Goal: Task Accomplishment & Management: Complete application form

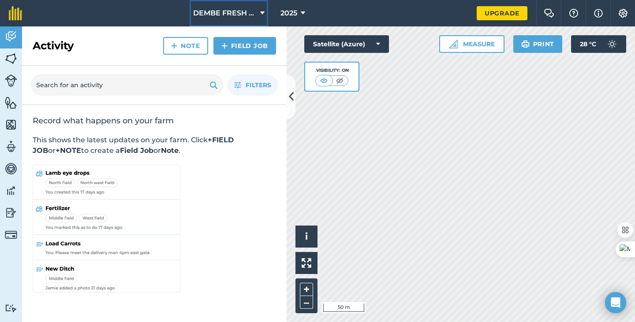
click at [246, 14] on span "DEMBE FRESH FARMS" at bounding box center [225, 13] width 64 height 11
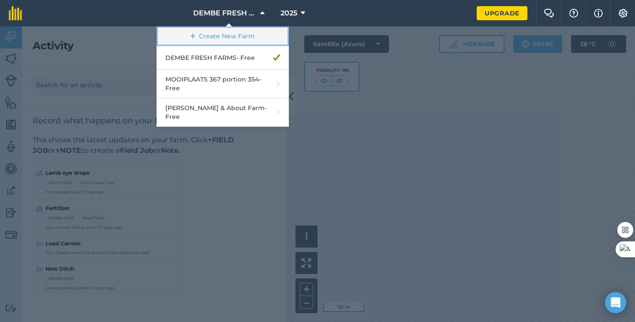
click at [235, 37] on link "Create New Farm" at bounding box center [223, 36] width 132 height 20
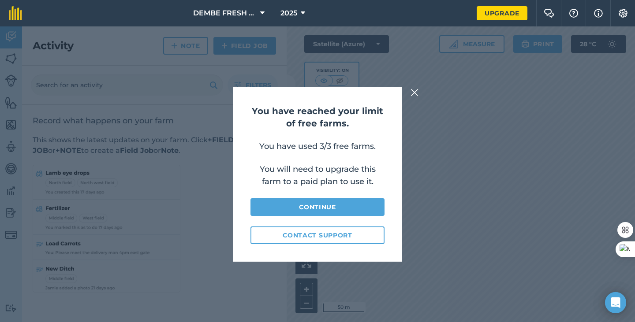
click at [415, 91] on img at bounding box center [415, 92] width 8 height 11
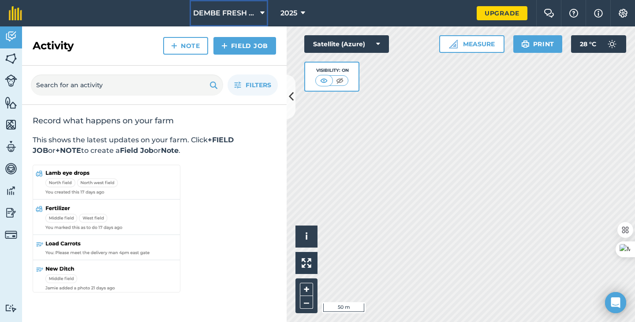
click at [257, 12] on button "DEMBE FRESH FARMS" at bounding box center [229, 13] width 79 height 26
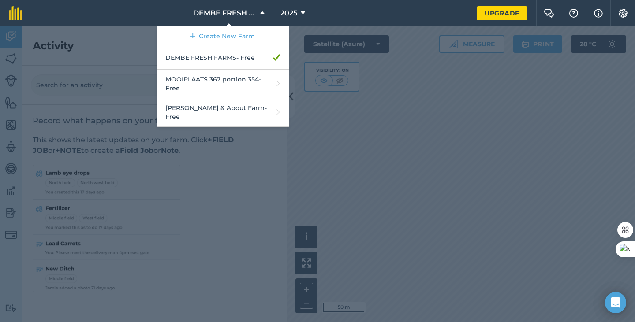
click at [369, 11] on nav "DEMBE FRESH FARMS Create New Farm DEMBE FRESH FARMS - Free MOOIPLAATS 367 porti…" at bounding box center [254, 13] width 446 height 26
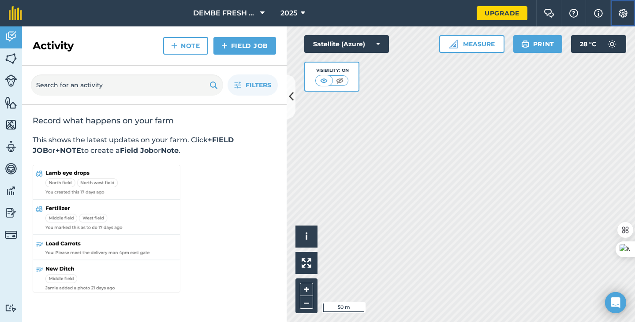
click at [625, 10] on img at bounding box center [623, 13] width 11 height 9
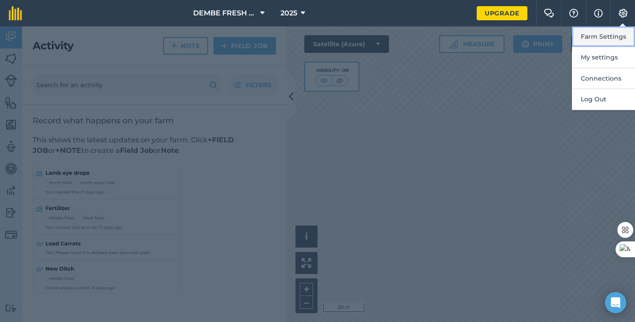
click at [618, 36] on button "Farm Settings" at bounding box center [603, 36] width 63 height 21
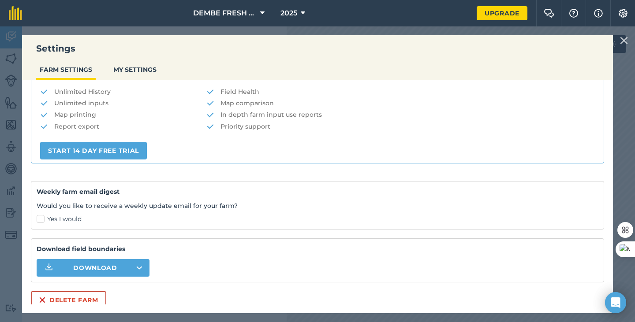
scroll to position [190, 0]
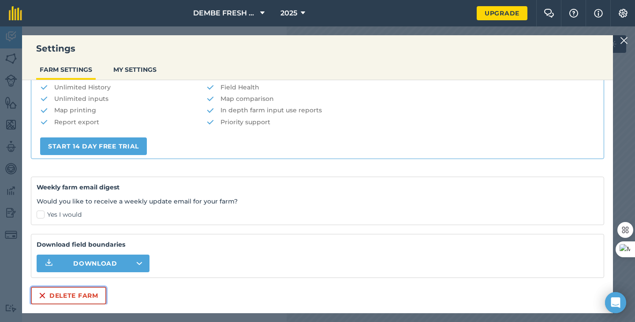
click at [79, 295] on button "Delete farm" at bounding box center [68, 296] width 75 height 18
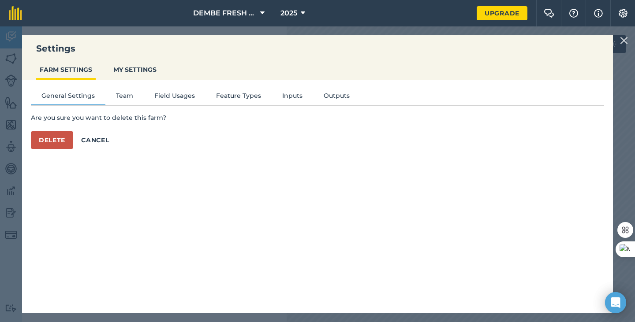
scroll to position [0, 0]
drag, startPoint x: 67, startPoint y: 144, endPoint x: 85, endPoint y: 146, distance: 18.6
click at [67, 144] on button "Delete" at bounding box center [52, 140] width 42 height 18
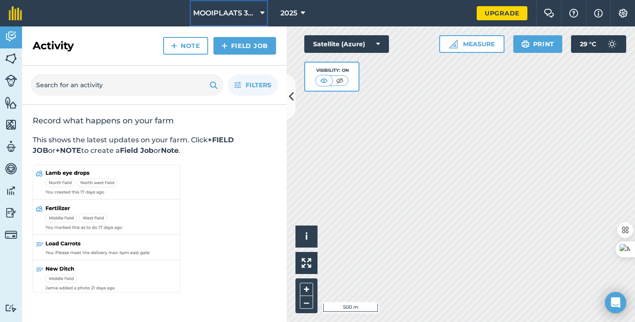
click at [256, 15] on span "MOOIPLAATS 367 portion 354" at bounding box center [225, 13] width 64 height 11
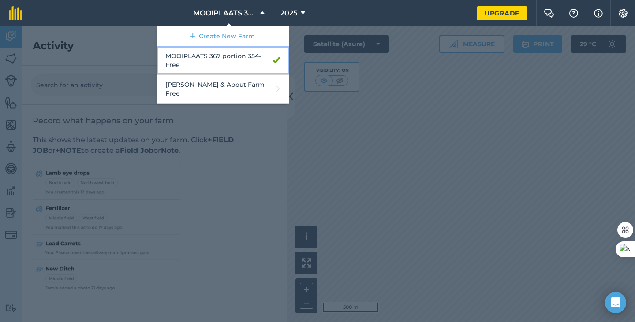
click at [238, 64] on link "MOOIPLAATS 367 portion 354 - Free" at bounding box center [223, 60] width 132 height 29
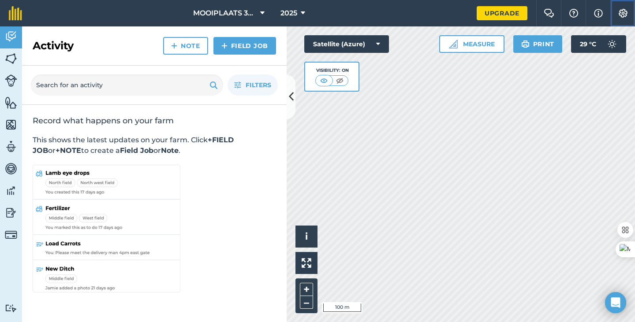
click at [626, 13] on img at bounding box center [623, 13] width 11 height 9
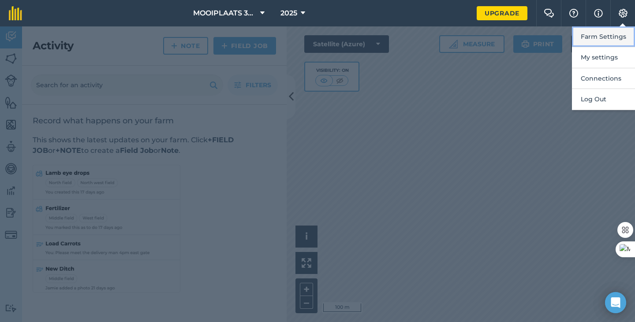
click at [598, 35] on button "Farm Settings" at bounding box center [603, 36] width 63 height 21
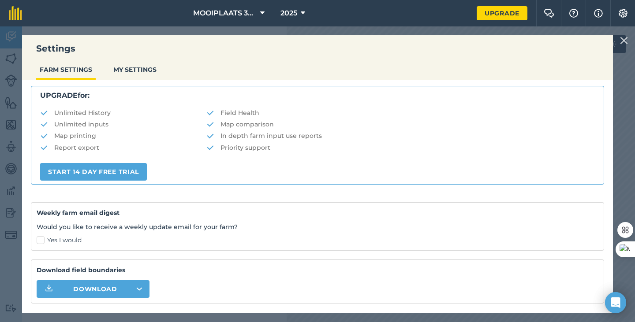
scroll to position [190, 0]
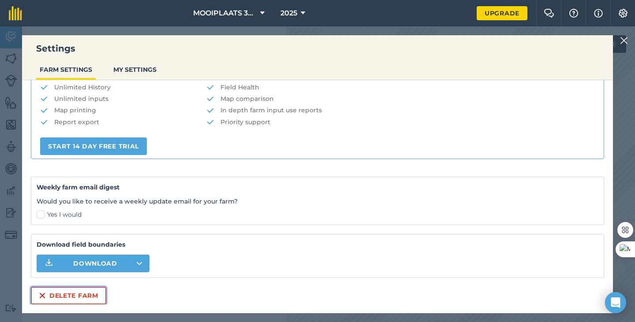
click at [74, 298] on button "Delete farm" at bounding box center [68, 296] width 75 height 18
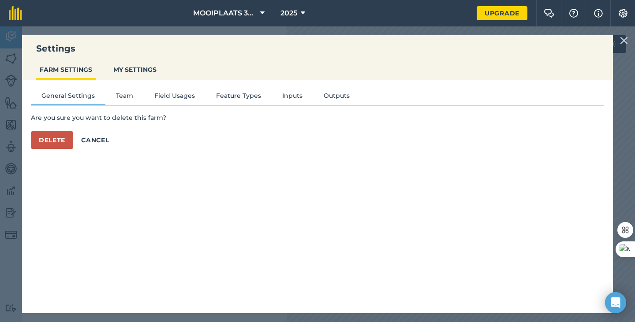
scroll to position [0, 0]
click at [55, 139] on button "Delete" at bounding box center [52, 140] width 42 height 18
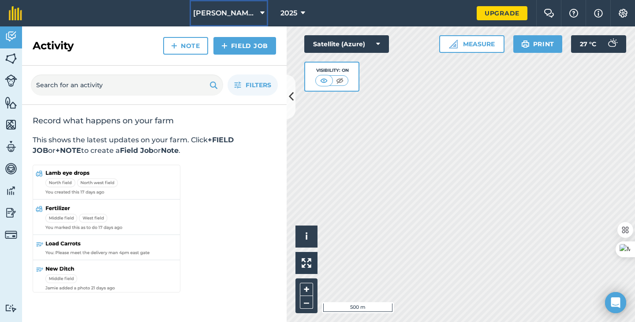
click at [259, 14] on button "[PERSON_NAME] & About Farm" at bounding box center [229, 13] width 79 height 26
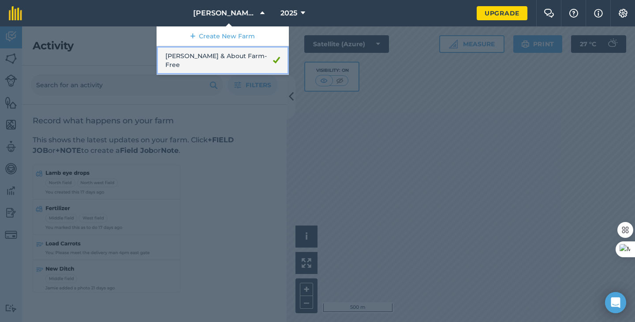
click at [241, 60] on link "[PERSON_NAME] & About Farm - Free" at bounding box center [223, 60] width 132 height 29
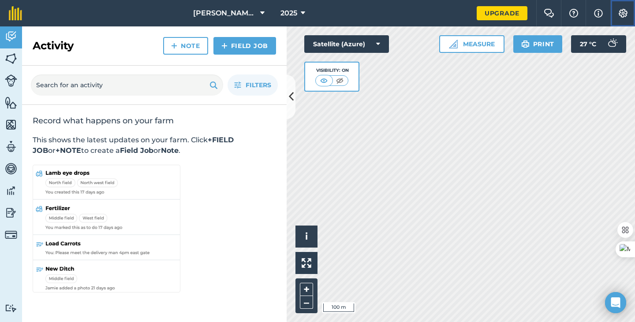
click at [629, 11] on button "Settings" at bounding box center [622, 13] width 25 height 26
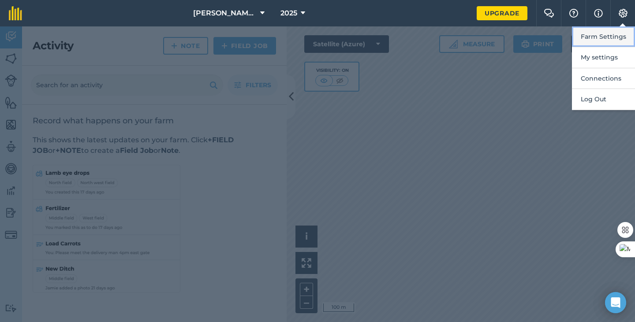
click at [606, 37] on button "Farm Settings" at bounding box center [603, 36] width 63 height 21
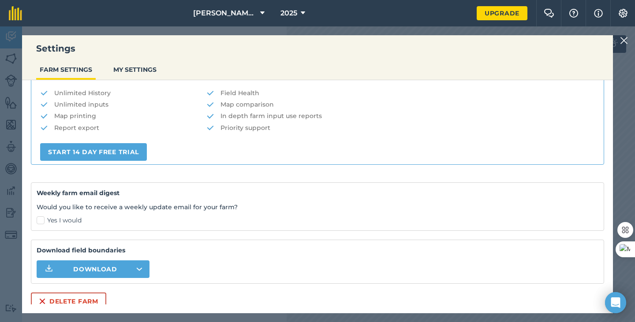
scroll to position [190, 0]
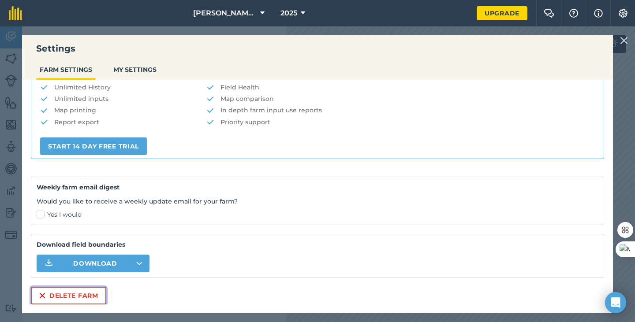
click at [83, 295] on button "Delete farm" at bounding box center [68, 296] width 75 height 18
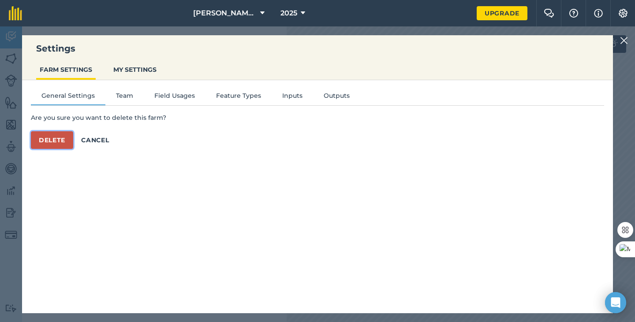
click at [60, 140] on button "Delete" at bounding box center [52, 140] width 42 height 18
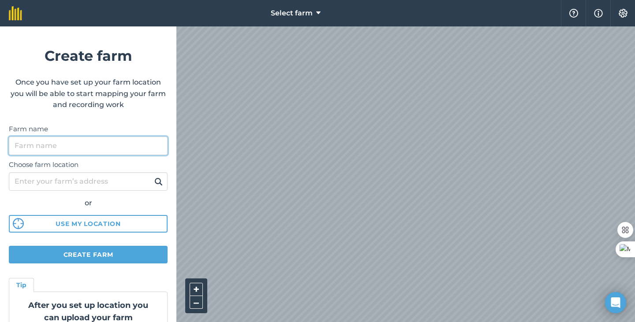
click at [116, 145] on input "Farm name" at bounding box center [88, 146] width 159 height 19
type input "[PERSON_NAME] FARMS"
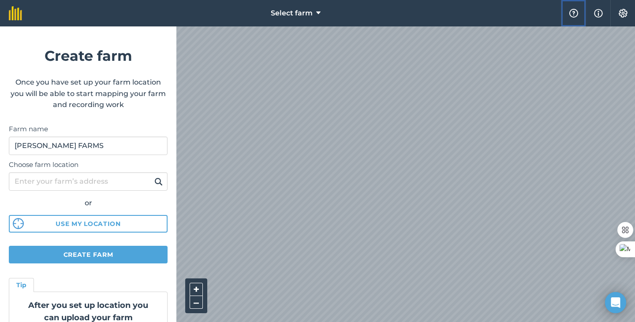
click at [569, 16] on img at bounding box center [573, 13] width 11 height 9
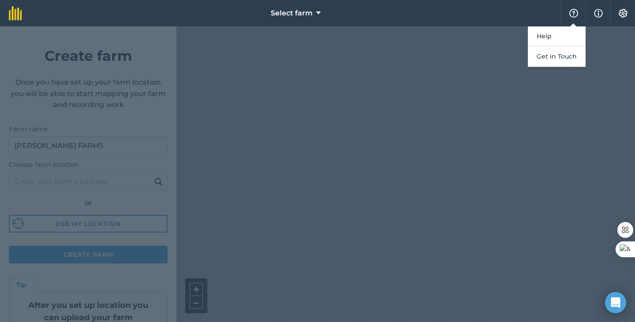
click at [501, 5] on nav "Select farm" at bounding box center [296, 13] width 530 height 26
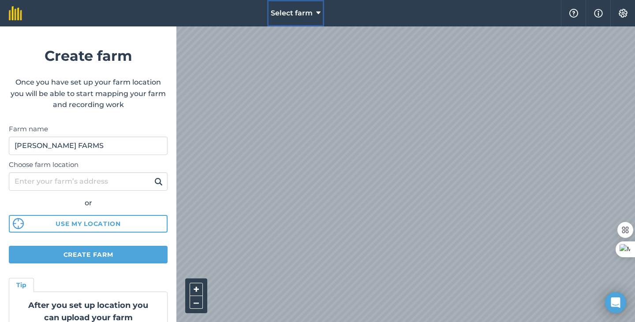
click at [284, 11] on span "Select farm" at bounding box center [292, 13] width 42 height 11
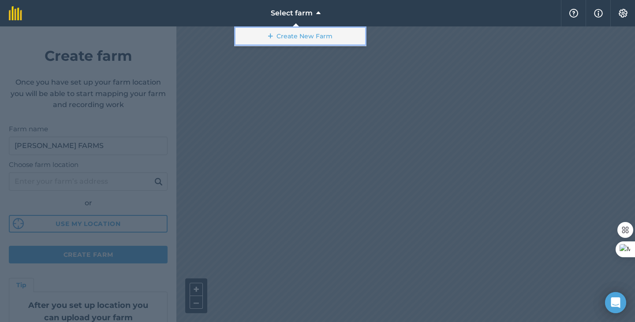
click at [302, 34] on link "Create New Farm" at bounding box center [300, 36] width 132 height 20
click at [310, 37] on link "Create New Farm" at bounding box center [300, 36] width 132 height 20
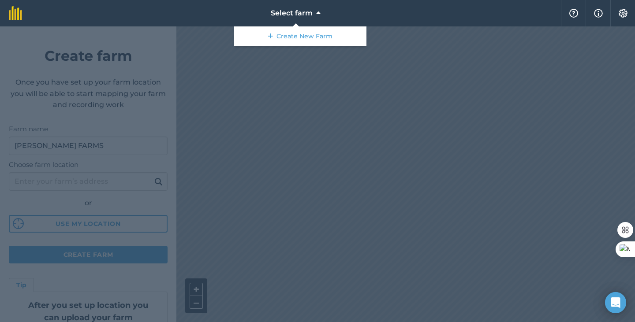
click at [293, 127] on div at bounding box center [317, 174] width 635 height 296
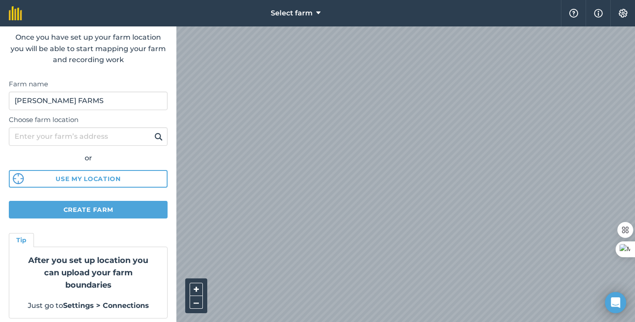
scroll to position [50, 0]
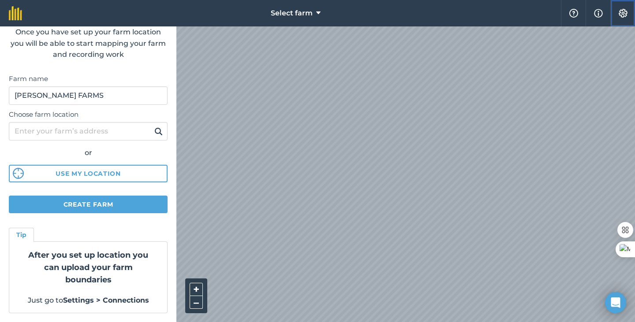
click at [622, 14] on img at bounding box center [623, 13] width 11 height 9
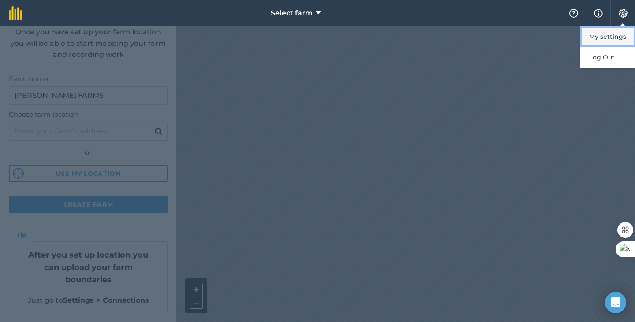
click at [614, 30] on button "My settings" at bounding box center [607, 36] width 55 height 21
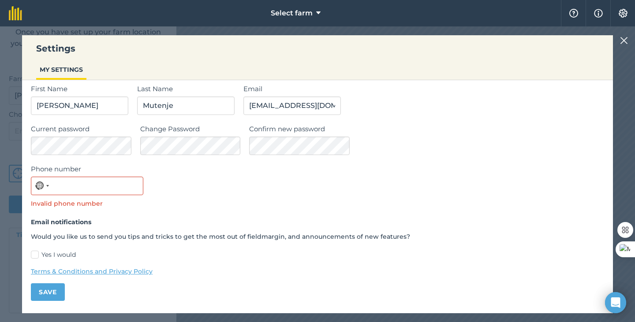
scroll to position [0, 0]
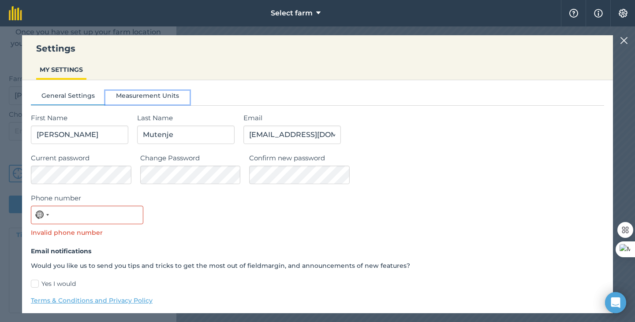
click at [161, 93] on button "Measurement Units" at bounding box center [147, 97] width 84 height 13
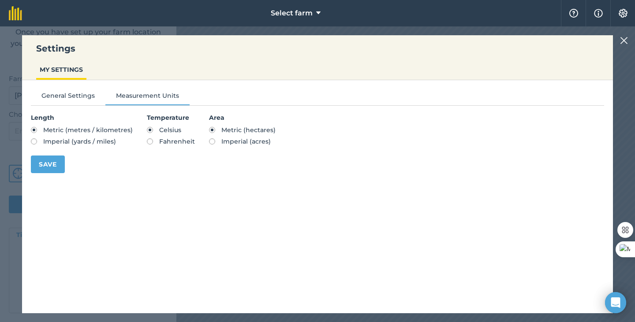
click at [622, 43] on img at bounding box center [624, 40] width 8 height 11
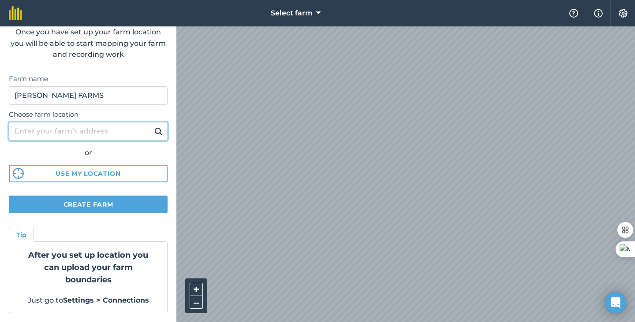
click at [107, 132] on input "Choose farm location" at bounding box center [88, 131] width 159 height 19
paste input "[GEOGRAPHIC_DATA]"
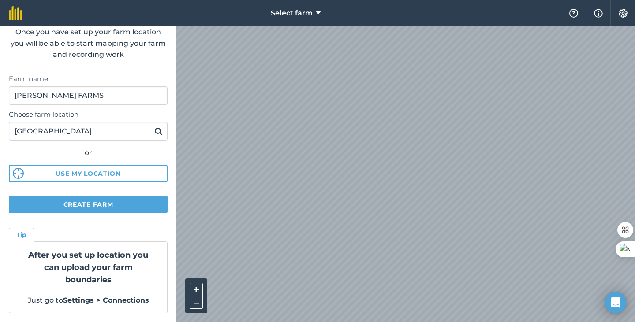
click at [154, 130] on img at bounding box center [158, 131] width 8 height 11
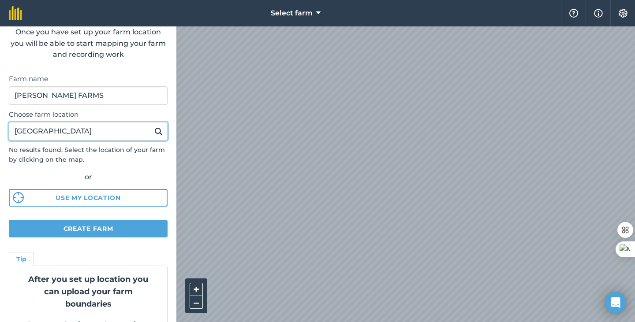
drag, startPoint x: 112, startPoint y: 129, endPoint x: 0, endPoint y: 164, distance: 116.9
click at [0, 164] on form "Create farm Once you have set up your farm location you will be able to start m…" at bounding box center [88, 174] width 176 height 296
type input "CHEGUTU"
click at [154, 130] on img at bounding box center [158, 131] width 8 height 11
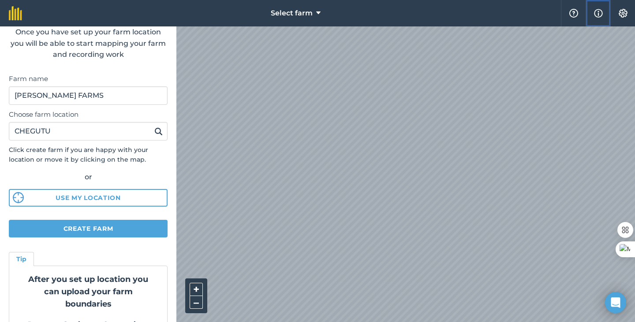
click at [599, 12] on img at bounding box center [598, 13] width 9 height 11
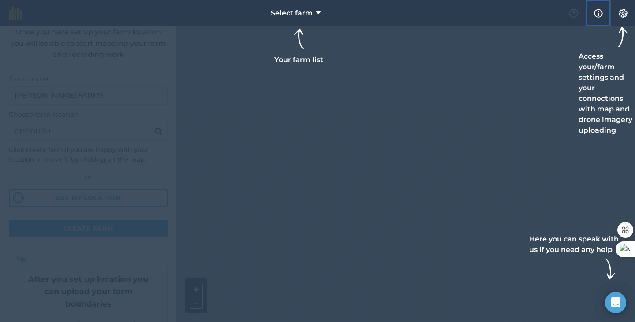
click at [599, 12] on img at bounding box center [598, 13] width 9 height 11
click at [495, 154] on div at bounding box center [317, 161] width 635 height 322
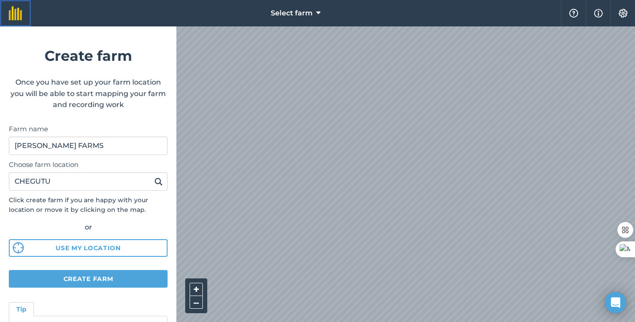
click at [20, 17] on img at bounding box center [15, 13] width 13 height 14
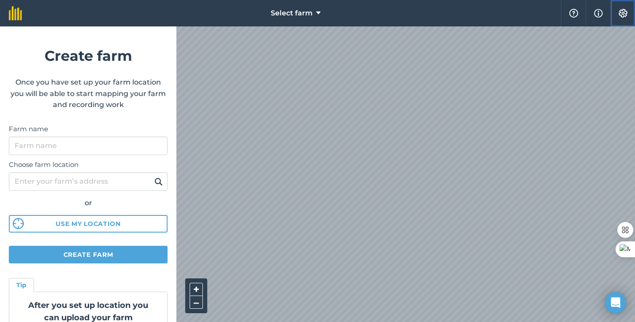
click at [619, 12] on img at bounding box center [623, 13] width 11 height 9
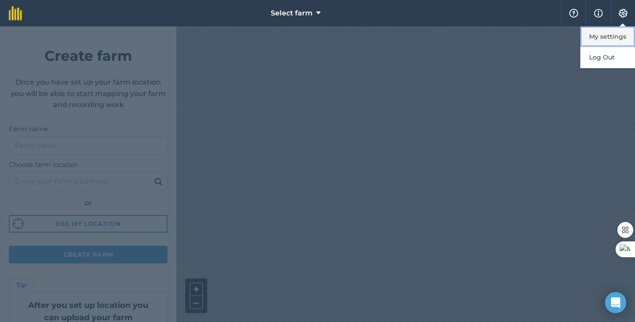
click at [609, 39] on button "My settings" at bounding box center [607, 36] width 55 height 21
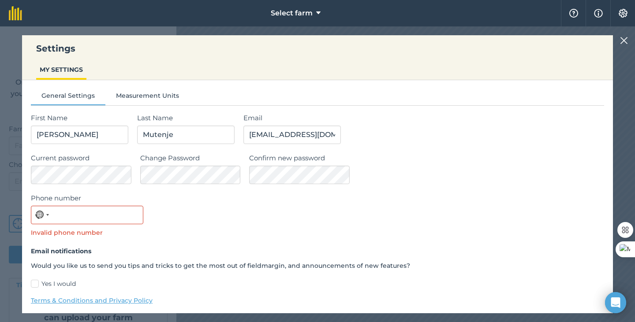
click at [625, 42] on img at bounding box center [624, 40] width 8 height 11
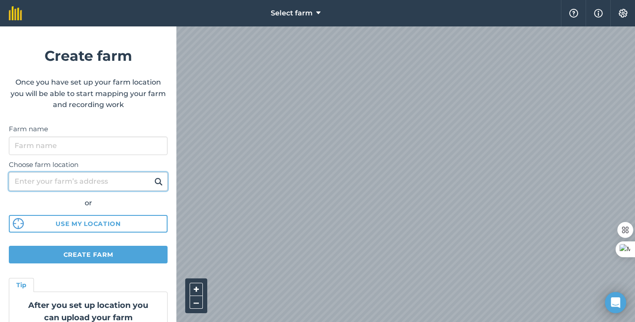
click at [119, 177] on input "Choose farm location" at bounding box center [88, 181] width 159 height 19
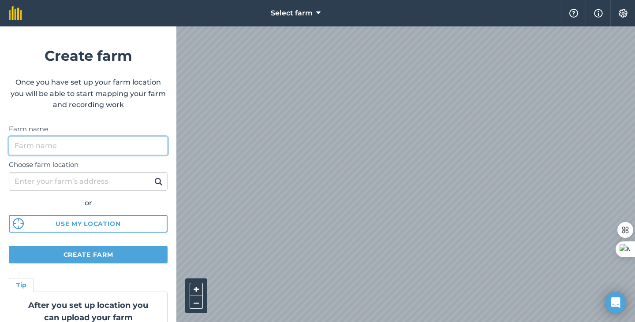
drag, startPoint x: 111, startPoint y: 146, endPoint x: 115, endPoint y: 142, distance: 6.3
click at [111, 144] on input "Farm name" at bounding box center [88, 146] width 159 height 19
type input "[PERSON_NAME] FARMS"
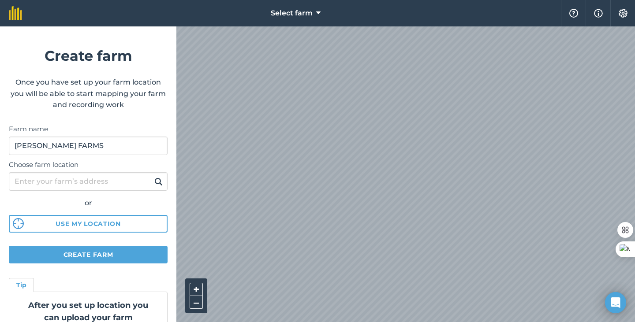
click at [89, 170] on label "Choose farm location" at bounding box center [88, 165] width 159 height 11
click at [89, 172] on input "Choose farm location" at bounding box center [88, 181] width 159 height 19
click at [88, 184] on input "Choose farm location" at bounding box center [88, 181] width 159 height 19
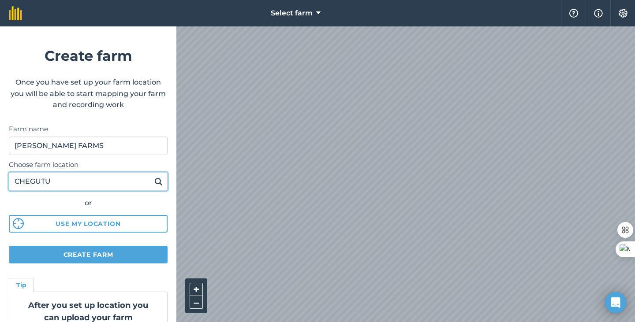
type input "CHEGUTU"
click at [154, 181] on img at bounding box center [158, 181] width 8 height 11
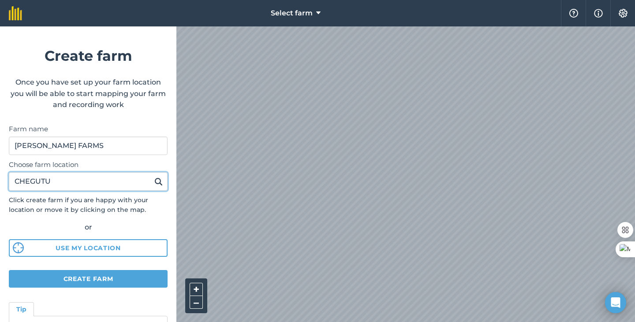
drag, startPoint x: 69, startPoint y: 181, endPoint x: 12, endPoint y: 183, distance: 57.4
click at [12, 183] on input "CHEGUTU" at bounding box center [88, 181] width 159 height 19
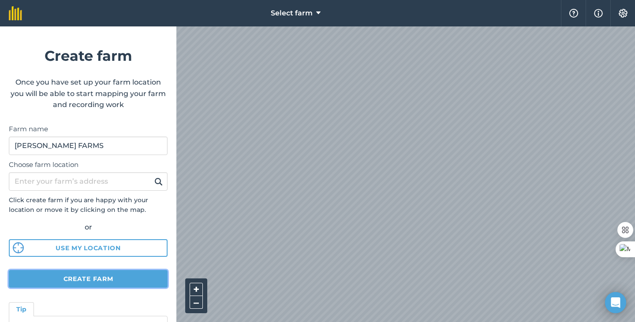
click at [94, 280] on button "Create farm" at bounding box center [88, 279] width 159 height 18
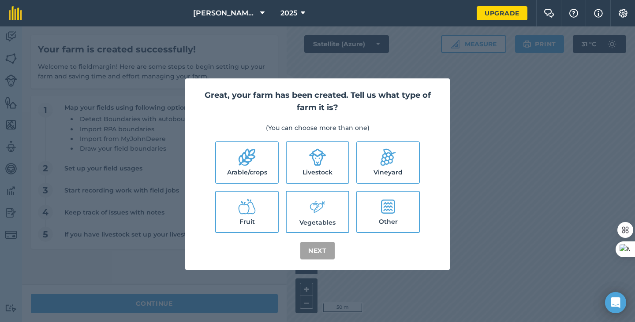
click at [323, 163] on icon at bounding box center [318, 158] width 18 height 18
checkbox input "true"
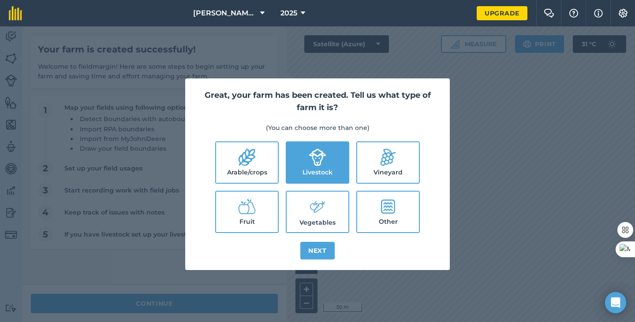
click at [384, 212] on icon at bounding box center [388, 207] width 14 height 14
checkbox input "true"
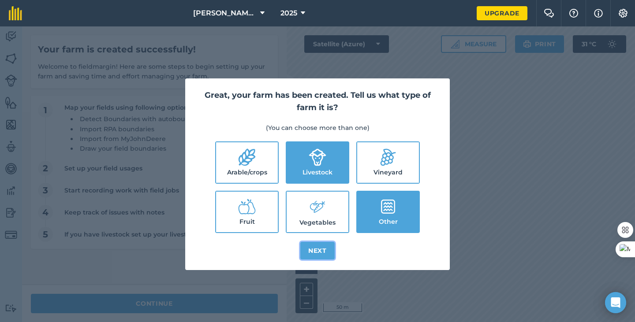
click at [322, 252] on button "Next" at bounding box center [317, 251] width 34 height 18
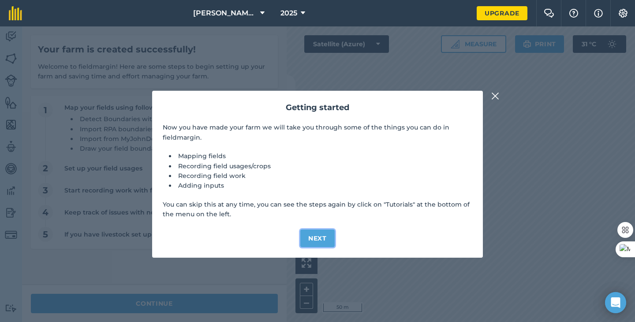
click at [321, 238] on button "Next" at bounding box center [317, 239] width 34 height 18
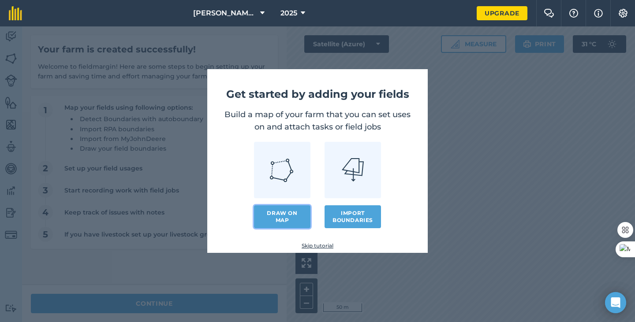
click at [279, 214] on link "Draw on map" at bounding box center [282, 217] width 56 height 23
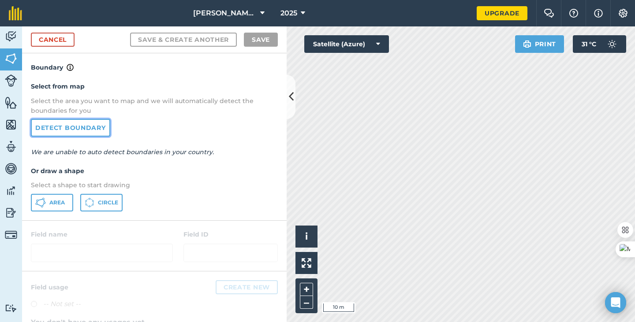
click at [75, 129] on link "Detect boundary" at bounding box center [70, 128] width 79 height 18
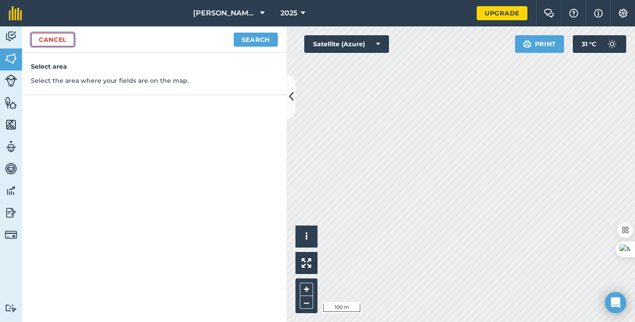
click at [61, 38] on link "Cancel" at bounding box center [53, 40] width 44 height 14
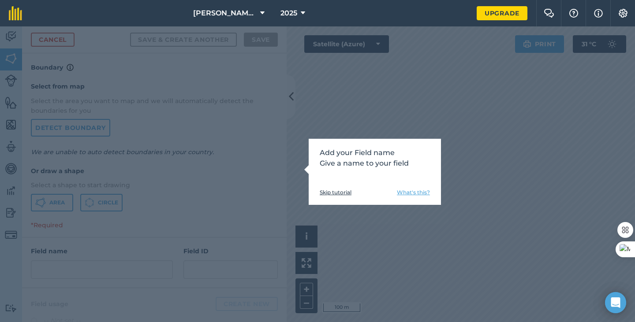
click at [363, 208] on div "Add your Field name Give a name to your field Skip tutorial What's this?" at bounding box center [317, 174] width 635 height 296
click at [326, 191] on link "Skip tutorial" at bounding box center [336, 192] width 32 height 7
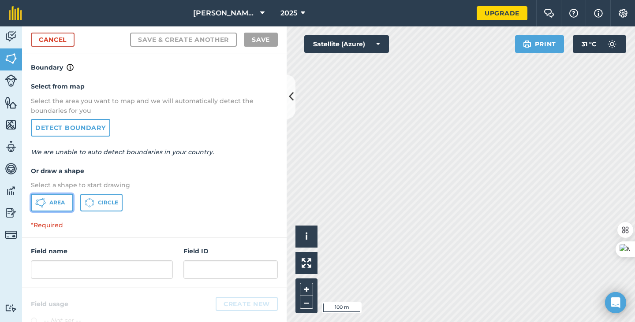
click at [56, 201] on span "Area" at bounding box center [56, 202] width 15 height 7
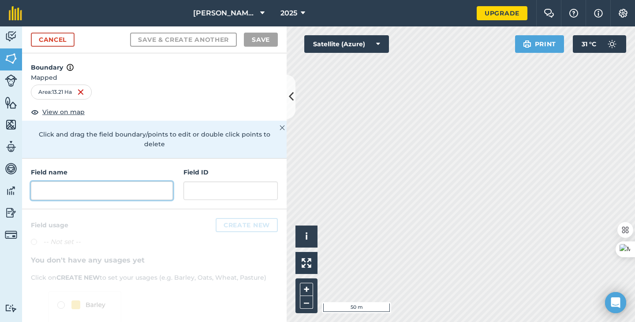
click at [71, 193] on input "text" at bounding box center [102, 191] width 142 height 19
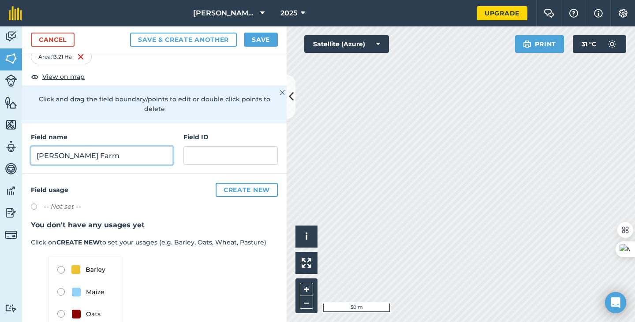
scroll to position [78, 0]
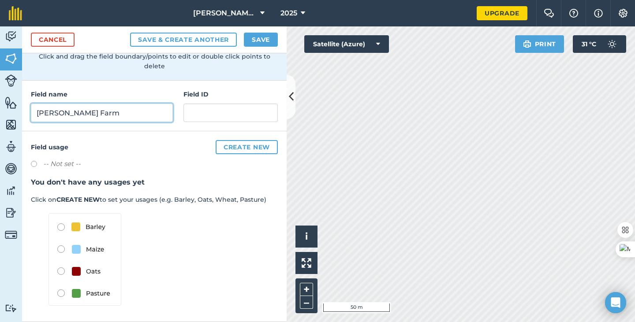
type input "[PERSON_NAME] Farm"
click at [57, 291] on img at bounding box center [85, 259] width 73 height 93
click at [258, 40] on button "Save" at bounding box center [261, 40] width 34 height 14
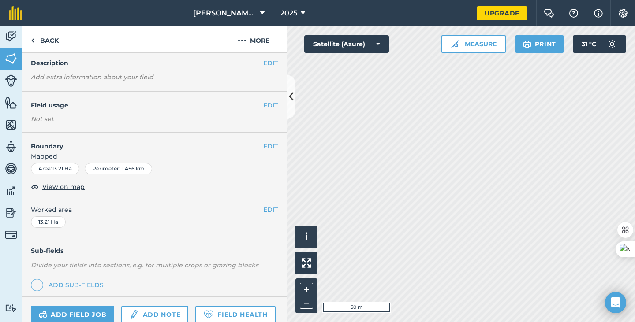
scroll to position [44, 0]
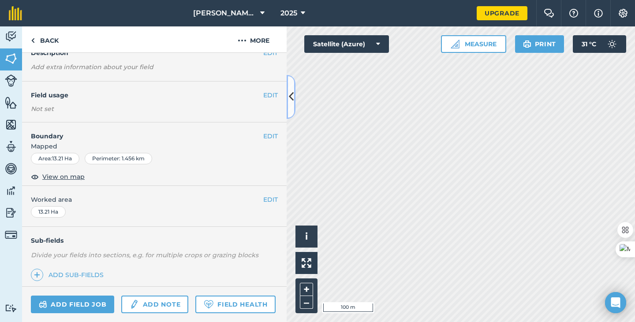
click at [291, 96] on icon at bounding box center [291, 96] width 5 height 15
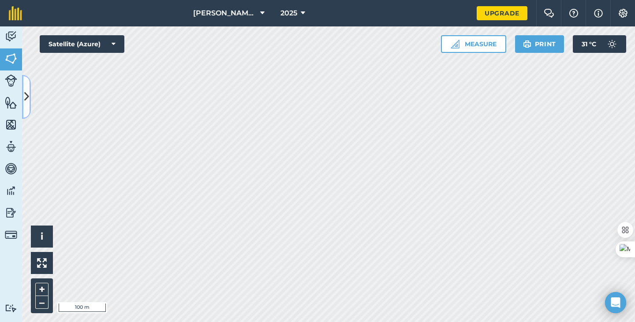
click at [28, 96] on icon at bounding box center [26, 96] width 5 height 15
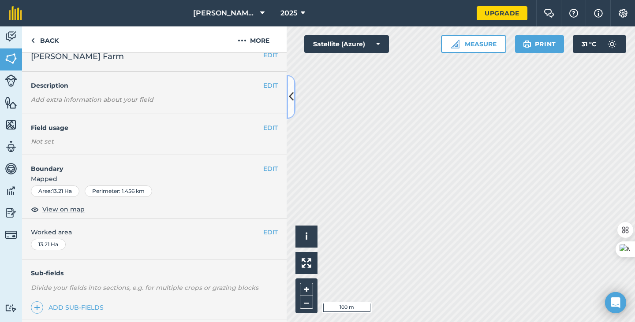
scroll to position [0, 0]
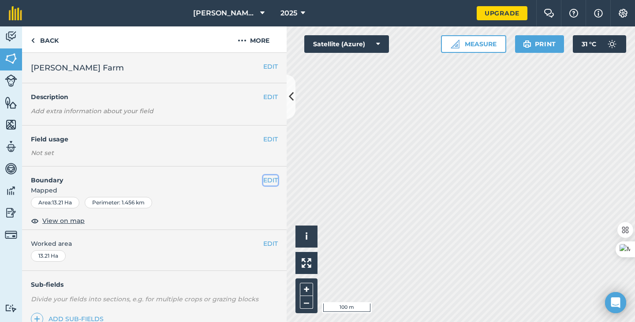
click at [263, 180] on button "EDIT" at bounding box center [270, 181] width 15 height 10
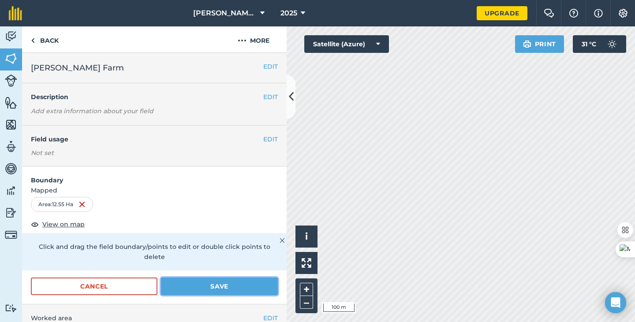
click at [239, 285] on button "Save" at bounding box center [219, 287] width 117 height 18
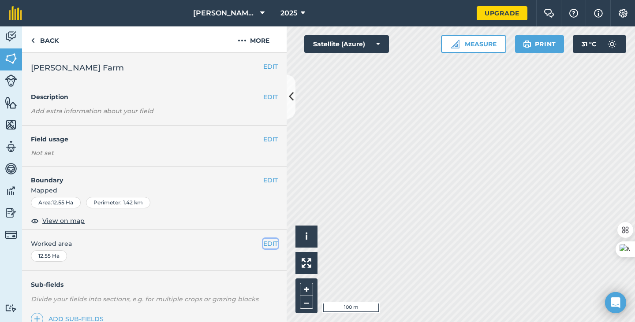
click at [263, 245] on button "EDIT" at bounding box center [270, 244] width 15 height 10
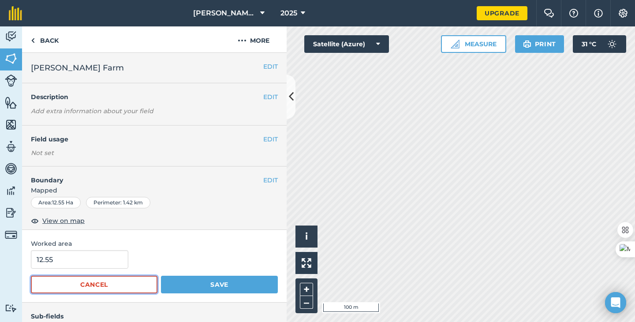
click at [118, 283] on button "Cancel" at bounding box center [94, 285] width 127 height 18
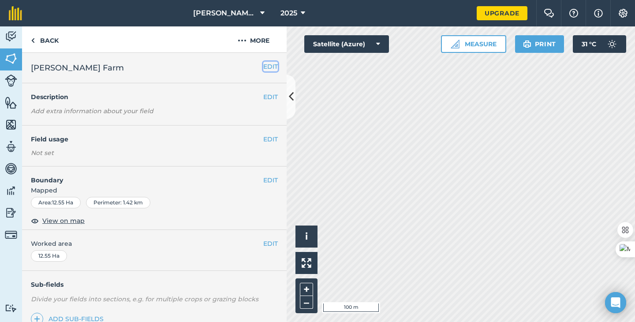
click at [264, 67] on button "EDIT" at bounding box center [270, 67] width 15 height 10
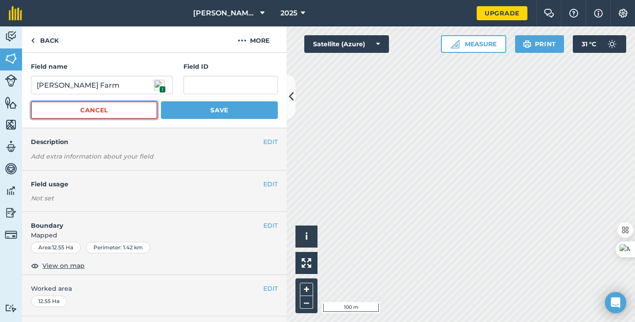
click at [107, 111] on button "Cancel" at bounding box center [94, 110] width 127 height 18
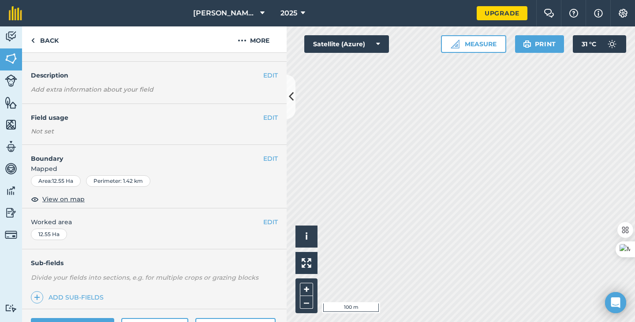
scroll to position [44, 0]
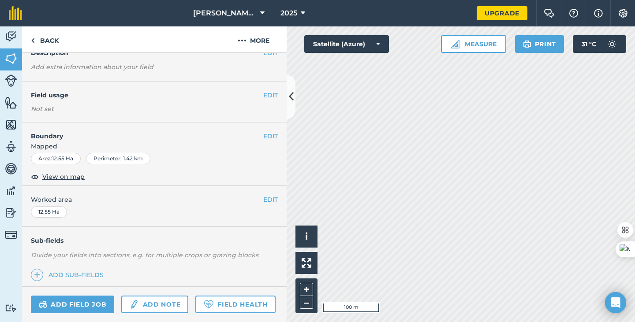
click at [64, 157] on div "Area : 12.55 Ha" at bounding box center [56, 158] width 50 height 11
click at [267, 134] on button "EDIT" at bounding box center [270, 136] width 15 height 10
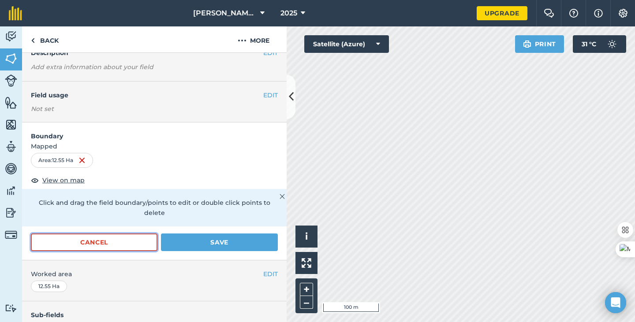
click at [120, 238] on button "Cancel" at bounding box center [94, 243] width 127 height 18
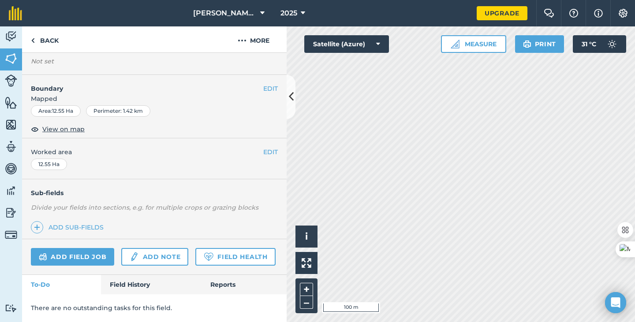
scroll to position [116, 0]
click at [96, 221] on link "Add sub-fields" at bounding box center [69, 227] width 76 height 12
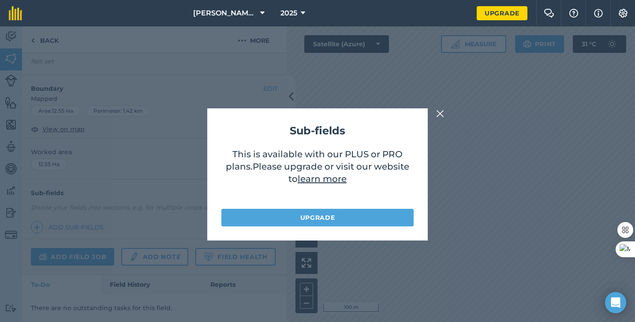
click at [441, 112] on img at bounding box center [440, 113] width 8 height 11
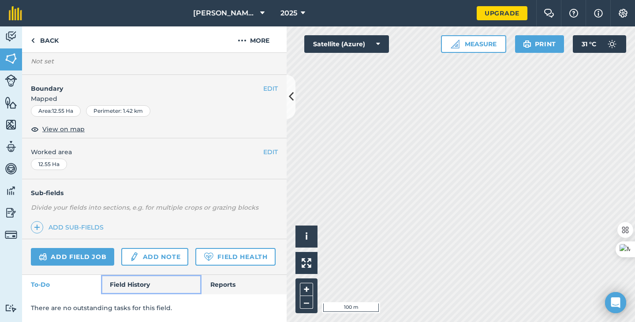
click at [151, 285] on link "Field History" at bounding box center [151, 284] width 100 height 19
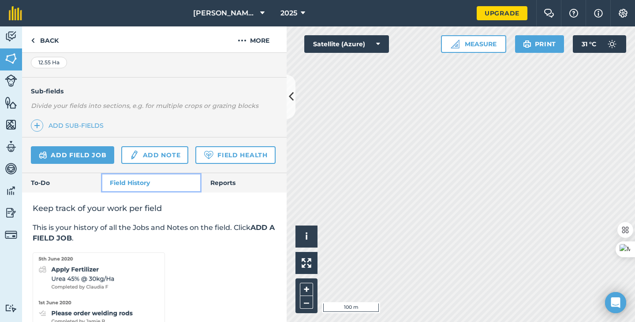
scroll to position [245, 0]
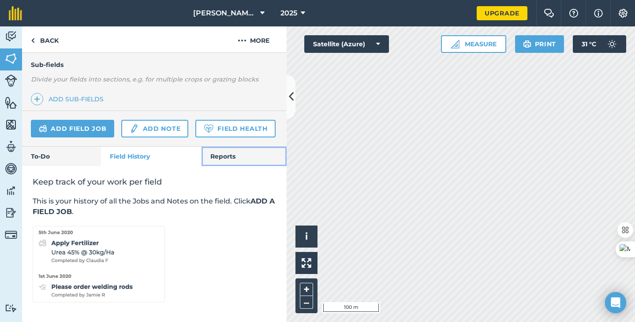
click at [225, 151] on link "Reports" at bounding box center [244, 156] width 85 height 19
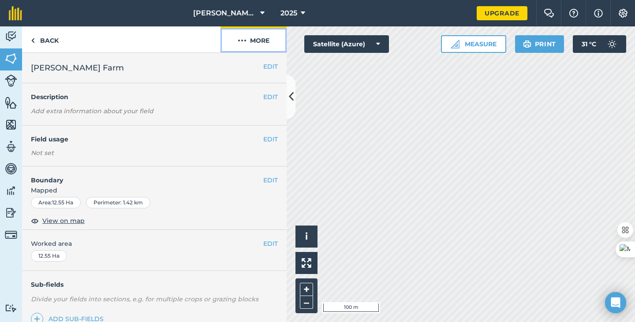
click at [246, 42] on img at bounding box center [242, 40] width 9 height 11
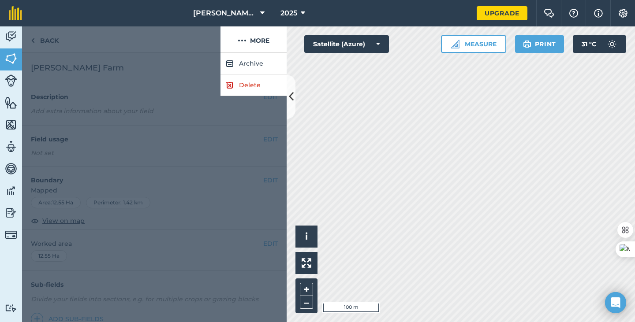
click at [73, 42] on div at bounding box center [121, 39] width 198 height 26
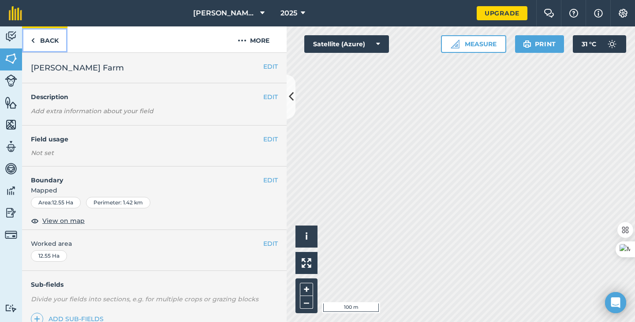
click at [37, 40] on link "Back" at bounding box center [44, 39] width 45 height 26
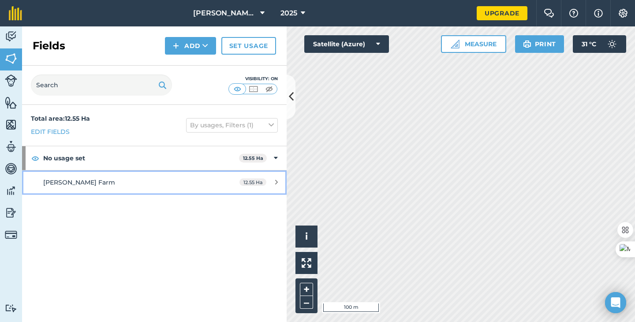
click at [274, 183] on div "12.55 Ha" at bounding box center [259, 182] width 56 height 7
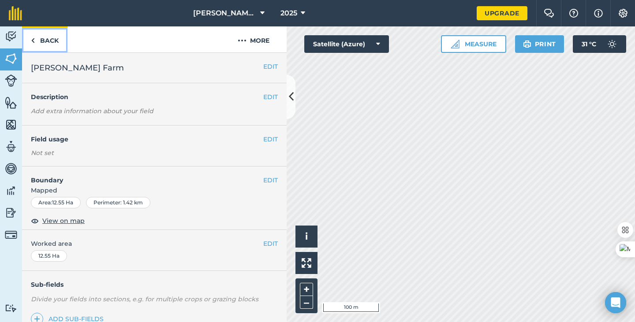
click at [40, 43] on link "Back" at bounding box center [44, 39] width 45 height 26
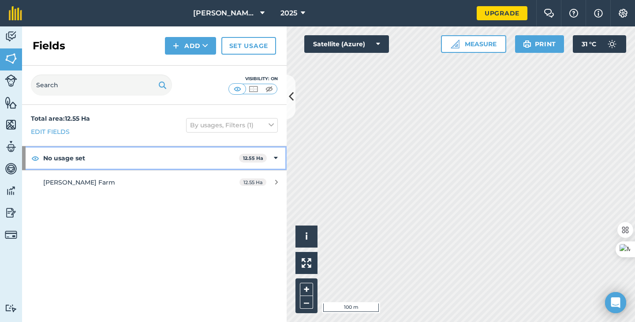
click at [278, 160] on div "No usage set 12.55 Ha" at bounding box center [154, 158] width 265 height 24
click at [278, 159] on div "No usage set 12.55 Ha" at bounding box center [154, 158] width 265 height 24
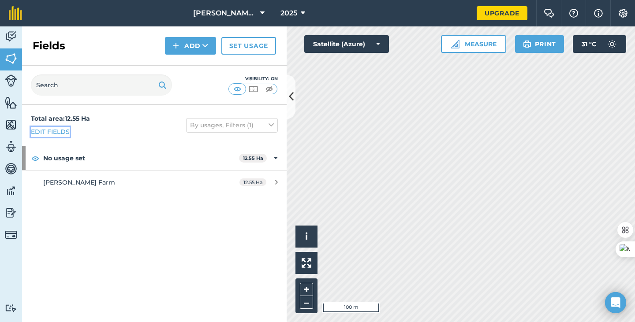
click at [67, 133] on link "Edit fields" at bounding box center [50, 132] width 39 height 10
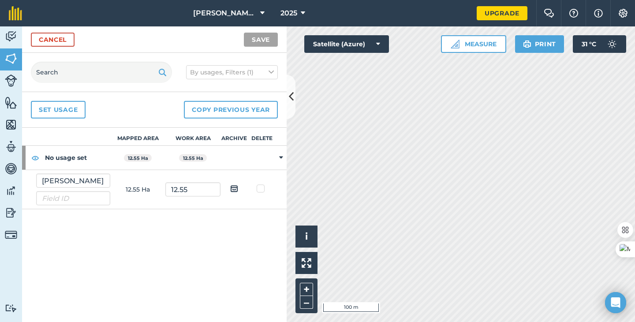
click at [259, 184] on label at bounding box center [262, 184] width 11 height 0
click at [262, 189] on input "checkbox" at bounding box center [265, 187] width 6 height 6
click at [262, 184] on label at bounding box center [262, 184] width 11 height 0
click at [262, 190] on input "checkbox" at bounding box center [265, 187] width 6 height 6
checkbox input "false"
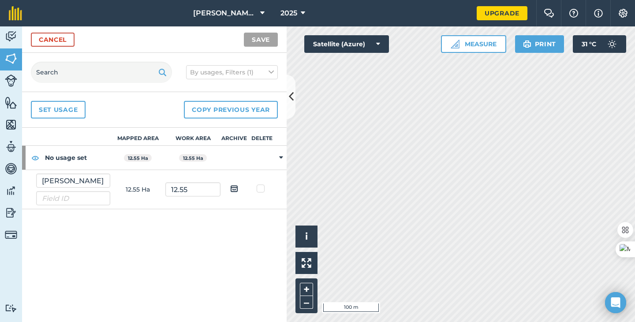
click at [278, 154] on td at bounding box center [281, 158] width 11 height 24
click at [193, 141] on th "Work area" at bounding box center [192, 137] width 55 height 18
click at [68, 108] on link "Set usage" at bounding box center [58, 110] width 55 height 18
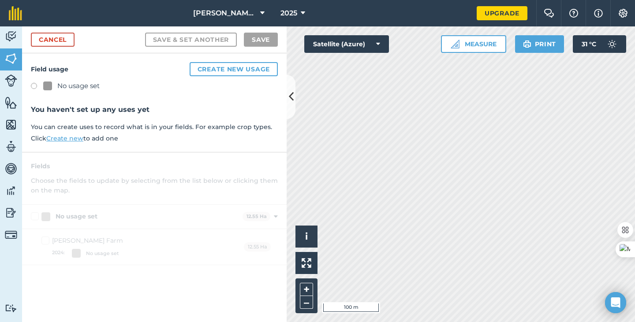
click at [36, 86] on label at bounding box center [37, 87] width 12 height 9
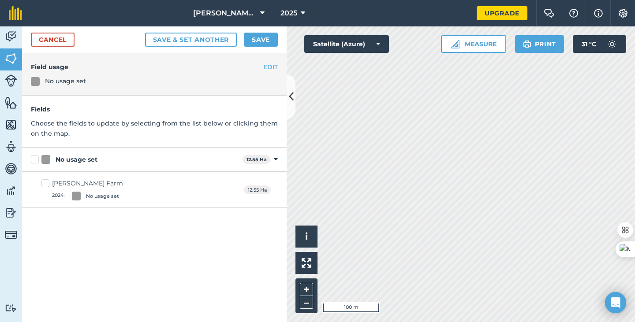
click at [45, 186] on label "[PERSON_NAME] Farm 2024 : No usage set" at bounding box center [82, 190] width 82 height 22
click at [45, 185] on input "[PERSON_NAME] Farm 2024 : No usage set" at bounding box center [44, 182] width 6 height 6
checkbox input "true"
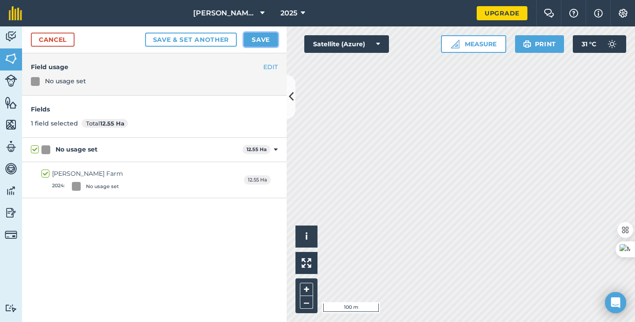
click at [261, 41] on button "Save" at bounding box center [261, 40] width 34 height 14
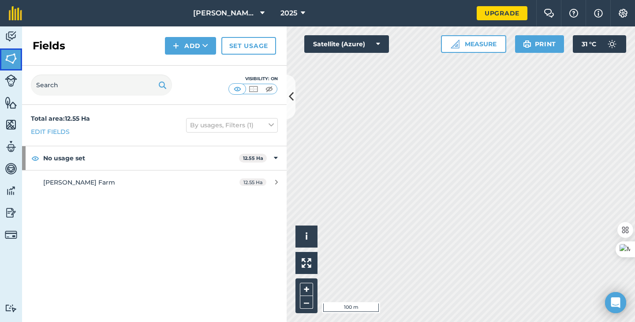
click at [11, 56] on img at bounding box center [11, 58] width 12 height 13
click at [206, 42] on icon at bounding box center [205, 45] width 6 height 9
click at [290, 94] on icon at bounding box center [291, 96] width 5 height 15
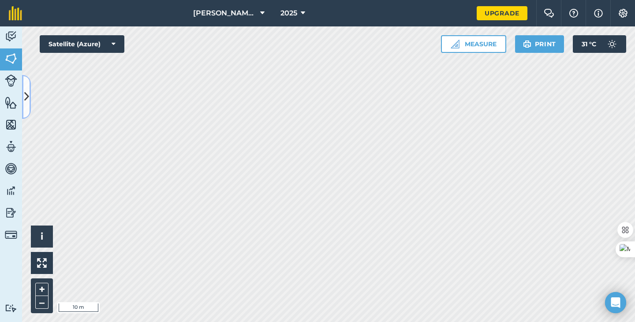
click at [23, 98] on button at bounding box center [26, 97] width 9 height 44
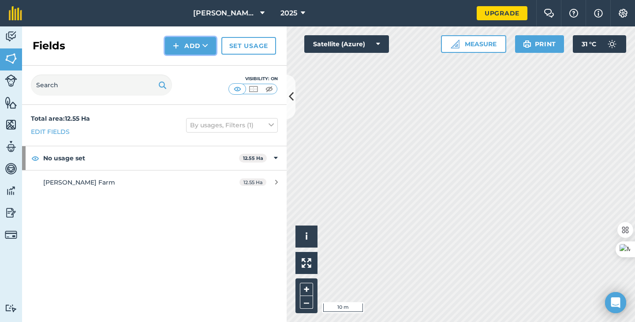
click at [202, 43] on button "Add" at bounding box center [190, 46] width 51 height 18
click at [191, 63] on link "Draw" at bounding box center [190, 65] width 49 height 19
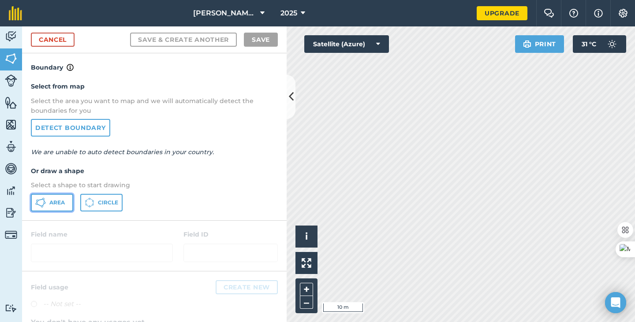
click at [57, 201] on span "Area" at bounding box center [56, 202] width 15 height 7
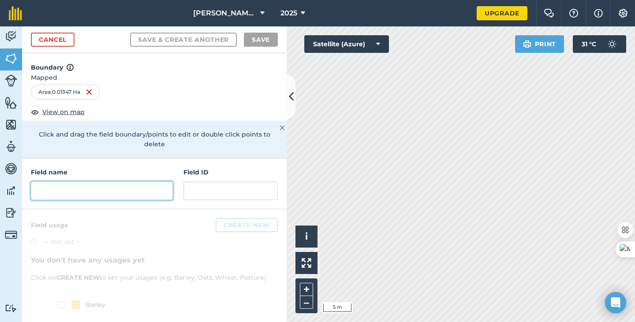
click at [96, 193] on input "text" at bounding box center [102, 191] width 142 height 19
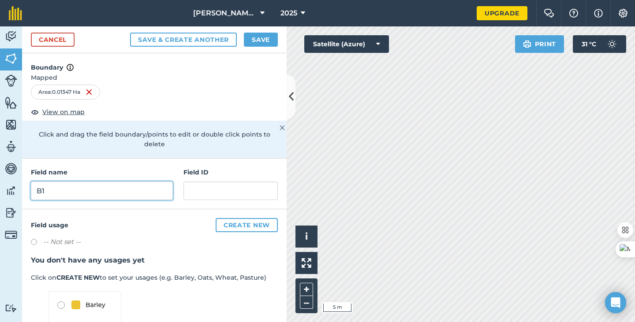
scroll to position [78, 0]
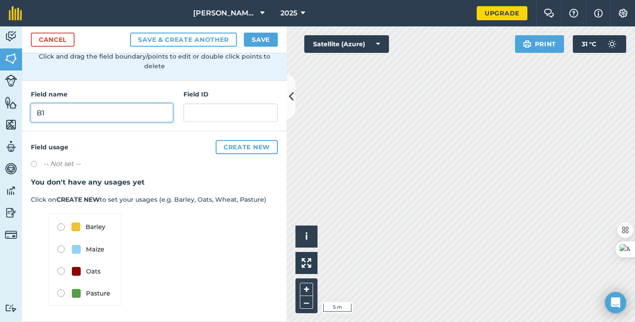
type input "B1"
click at [59, 273] on img at bounding box center [85, 259] width 73 height 93
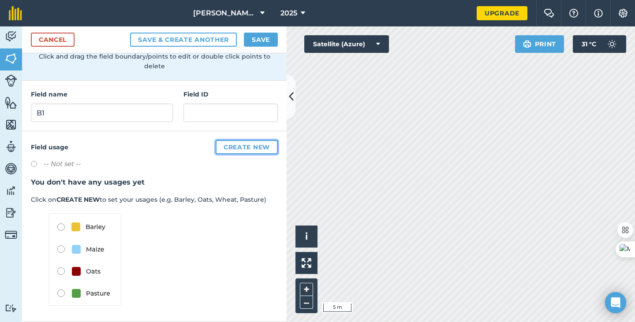
click at [241, 149] on button "Create new" at bounding box center [247, 147] width 62 height 14
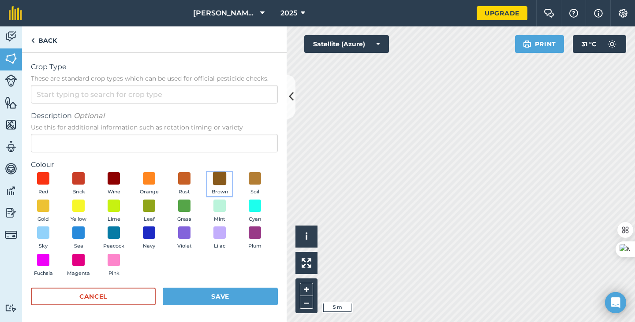
click at [220, 179] on span at bounding box center [220, 179] width 14 height 14
click at [212, 298] on button "Save" at bounding box center [220, 297] width 115 height 18
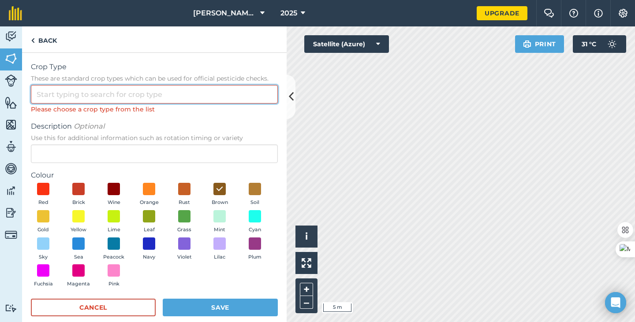
click at [96, 90] on input "Crop Type These are standard crop types which can be used for official pesticid…" at bounding box center [154, 94] width 247 height 19
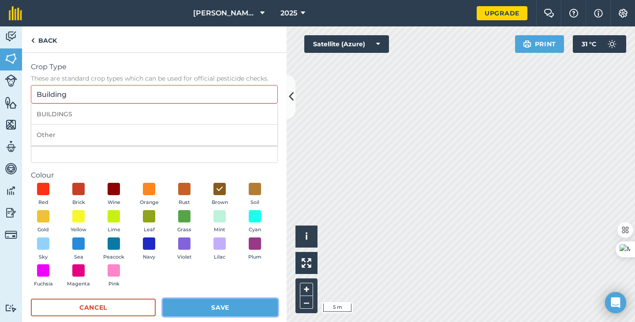
click at [206, 306] on button "Save" at bounding box center [220, 308] width 115 height 18
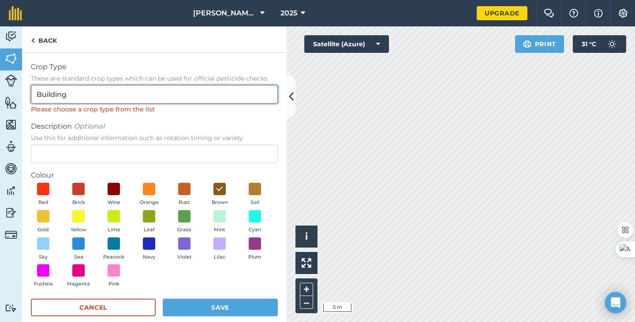
click at [91, 90] on input "Building" at bounding box center [154, 94] width 247 height 19
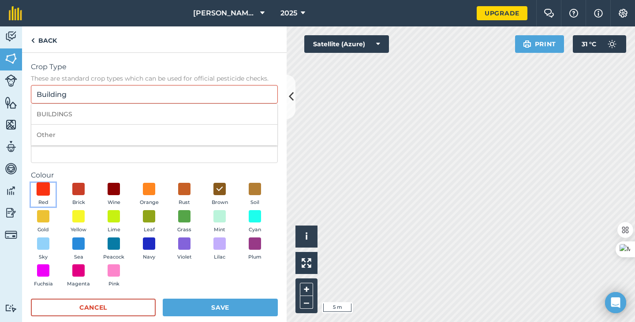
click at [46, 193] on span at bounding box center [44, 190] width 14 height 14
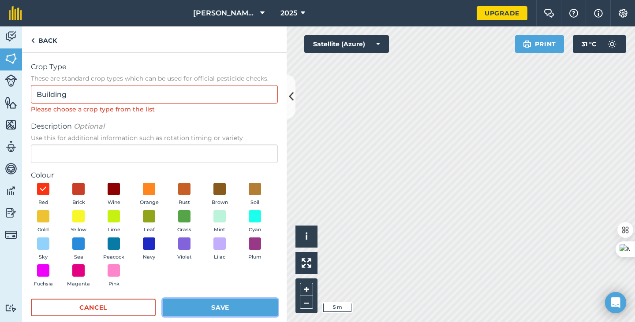
click at [231, 310] on button "Save" at bounding box center [220, 308] width 115 height 18
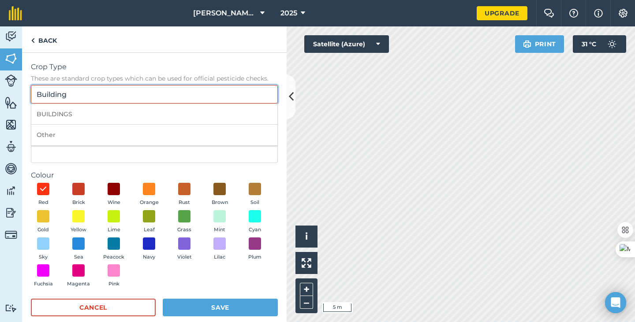
click at [106, 97] on input "Building" at bounding box center [154, 94] width 247 height 19
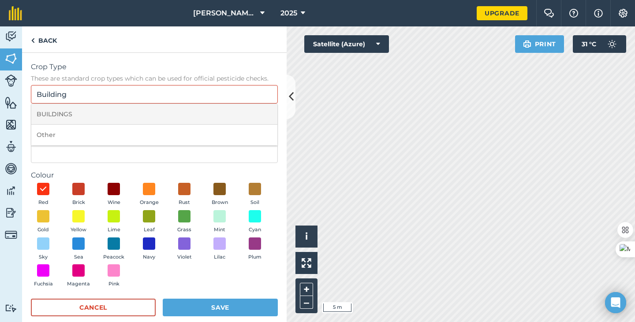
click at [60, 112] on li "BUILDINGS" at bounding box center [154, 114] width 246 height 21
type input "BUILDINGS"
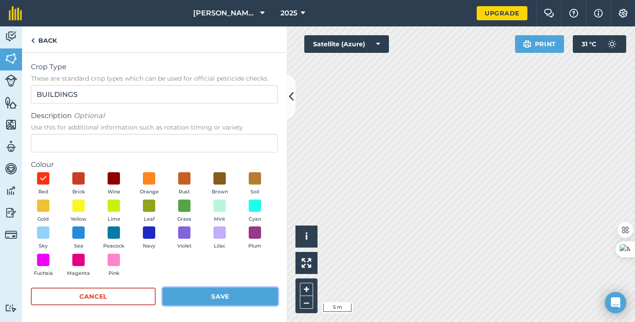
click at [229, 297] on button "Save" at bounding box center [220, 297] width 115 height 18
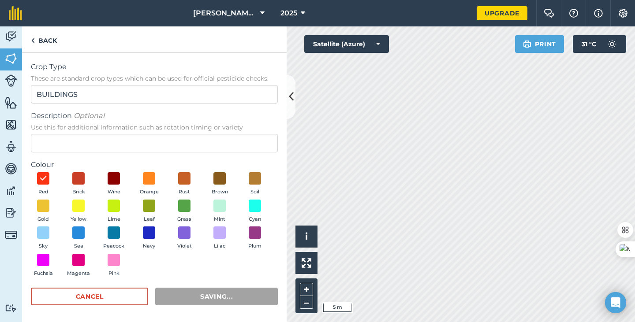
scroll to position [0, 0]
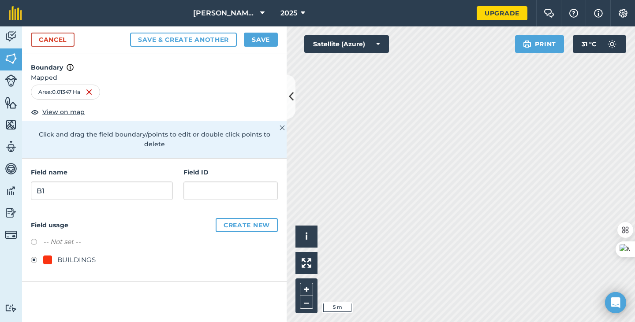
click at [61, 90] on div "Area : 0.01347 Ha" at bounding box center [65, 92] width 69 height 15
click at [208, 39] on button "Save & Create Another" at bounding box center [183, 40] width 107 height 14
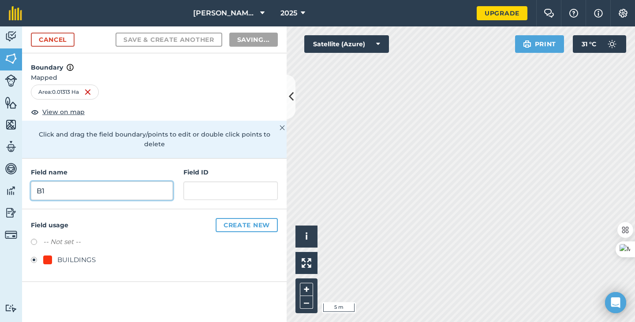
radio input "false"
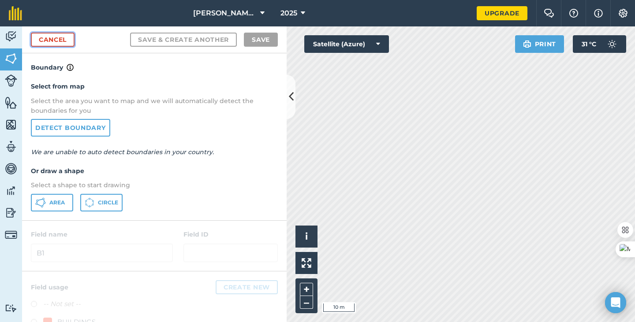
click at [54, 39] on link "Cancel" at bounding box center [53, 40] width 44 height 14
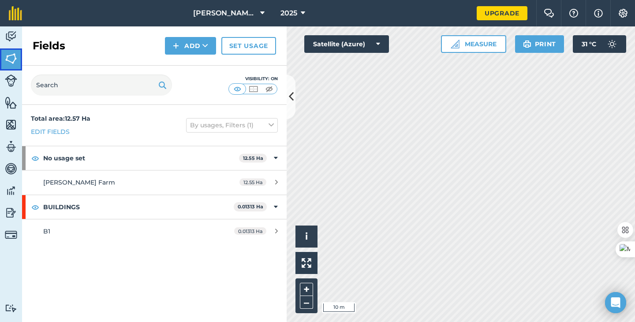
click at [17, 53] on link "Fields" at bounding box center [11, 60] width 22 height 22
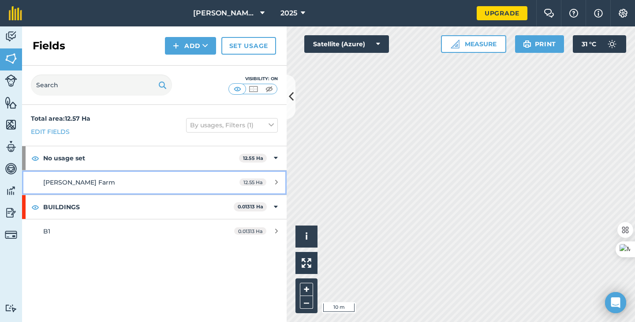
click at [256, 180] on span "12.55 Ha" at bounding box center [252, 182] width 27 height 7
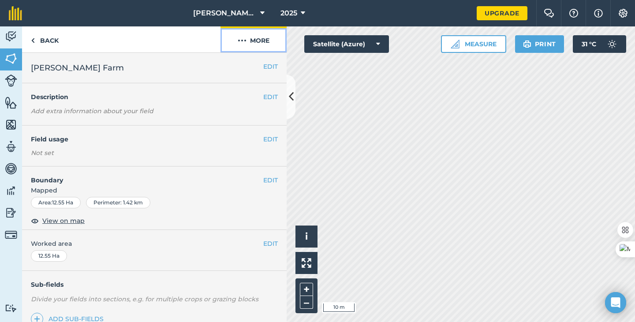
click at [262, 38] on button "More" at bounding box center [254, 39] width 66 height 26
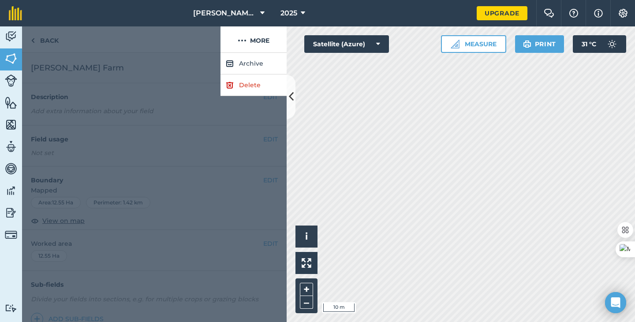
click at [32, 37] on div at bounding box center [121, 39] width 198 height 26
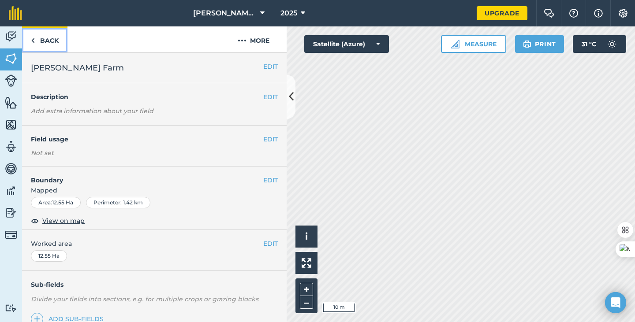
click at [40, 37] on link "Back" at bounding box center [44, 39] width 45 height 26
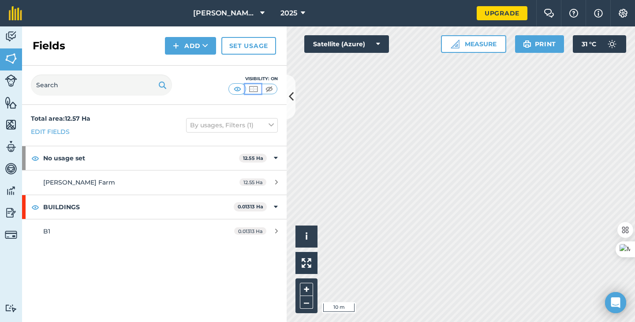
click at [253, 88] on img at bounding box center [253, 89] width 11 height 9
click at [204, 44] on icon at bounding box center [205, 45] width 6 height 9
click at [195, 64] on link "Draw" at bounding box center [190, 65] width 49 height 19
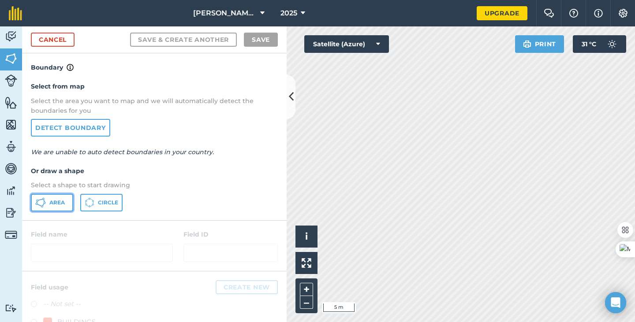
click at [49, 202] on button "Area" at bounding box center [52, 203] width 42 height 18
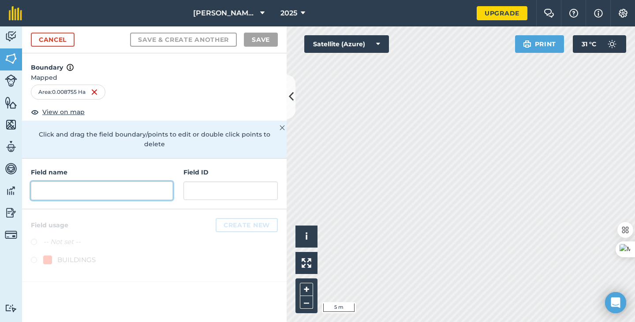
click at [89, 182] on input "text" at bounding box center [102, 191] width 142 height 19
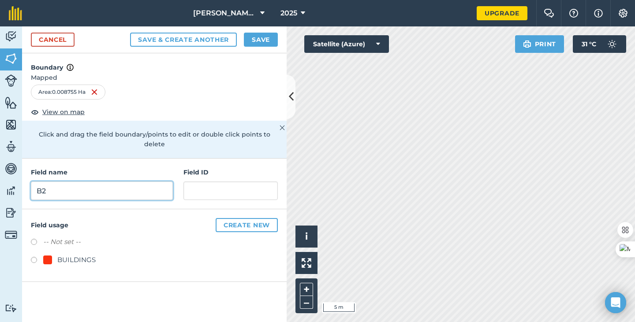
type input "B2"
click at [35, 257] on label at bounding box center [37, 261] width 12 height 9
radio input "true"
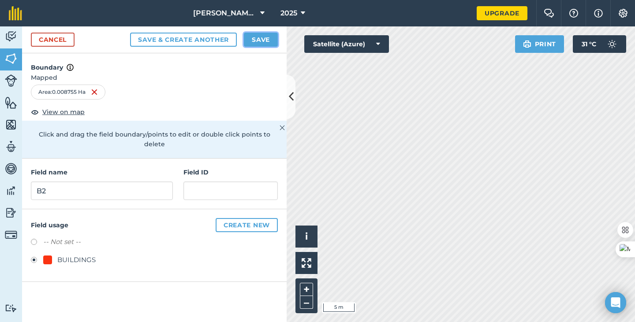
click at [254, 39] on button "Save" at bounding box center [261, 40] width 34 height 14
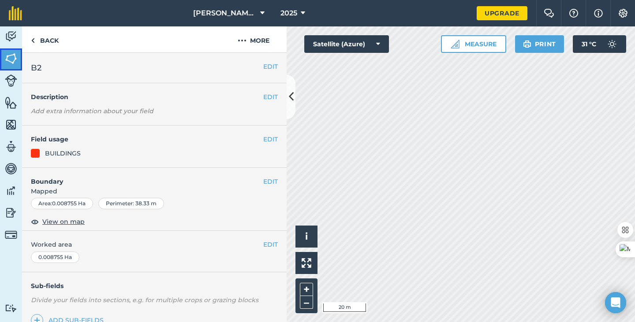
click at [13, 54] on img at bounding box center [11, 58] width 12 height 13
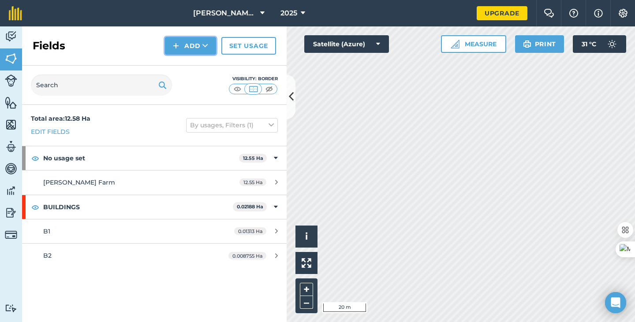
click at [187, 45] on button "Add" at bounding box center [190, 46] width 51 height 18
click at [193, 67] on link "Draw" at bounding box center [190, 65] width 49 height 19
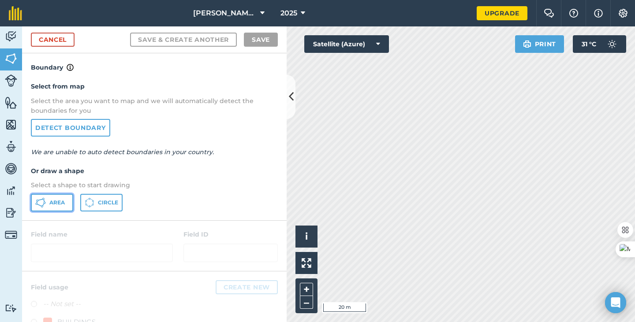
drag, startPoint x: 51, startPoint y: 201, endPoint x: 61, endPoint y: 201, distance: 10.1
click at [52, 201] on span "Area" at bounding box center [56, 202] width 15 height 7
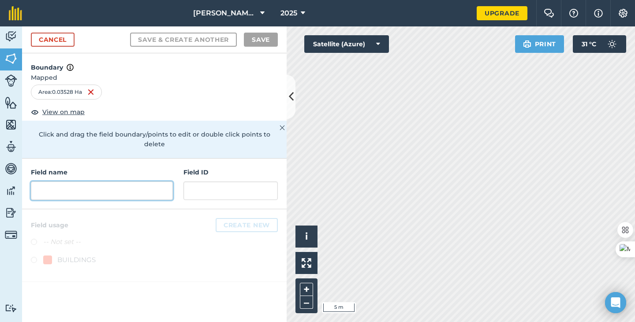
click at [79, 182] on input "text" at bounding box center [102, 191] width 142 height 19
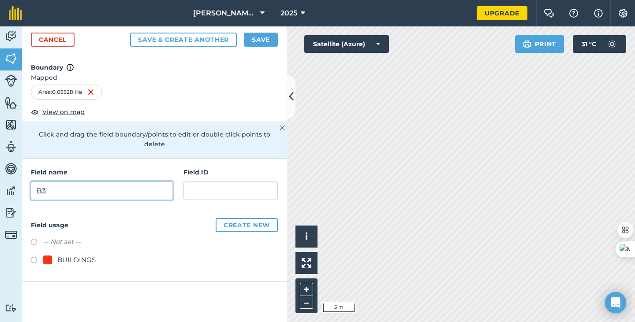
type input "B3"
click at [73, 255] on div "BUILDINGS" at bounding box center [76, 260] width 38 height 11
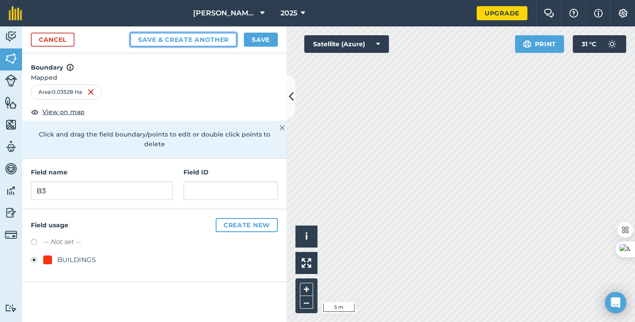
click at [214, 40] on button "Save & Create Another" at bounding box center [183, 40] width 107 height 14
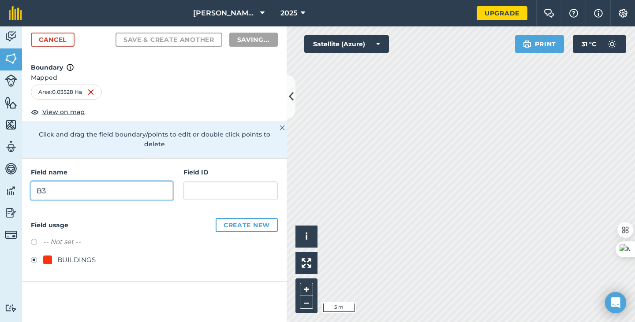
radio input "false"
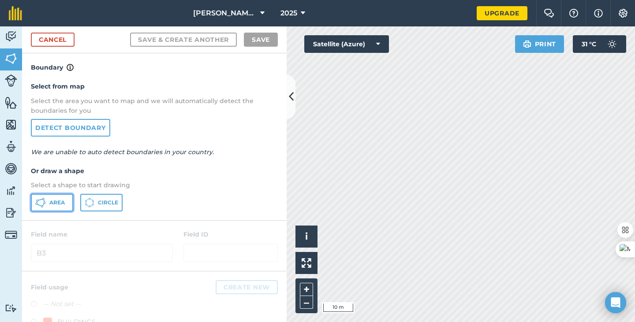
click at [64, 204] on span "Area" at bounding box center [56, 202] width 15 height 7
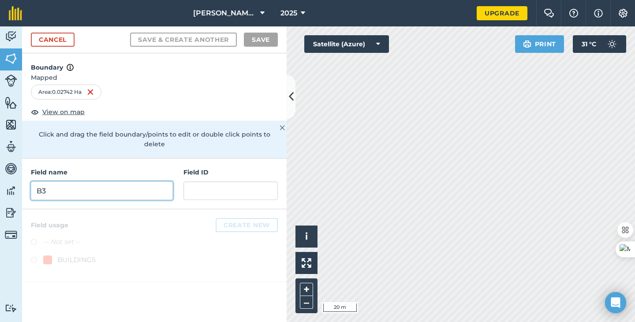
click at [98, 182] on input "B3" at bounding box center [102, 191] width 142 height 19
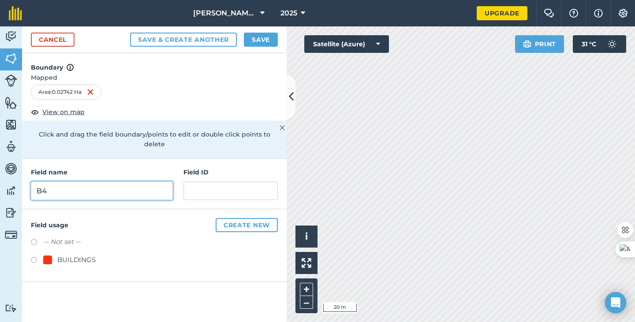
type input "B4"
drag, startPoint x: 33, startPoint y: 252, endPoint x: 41, endPoint y: 251, distance: 8.0
click at [33, 257] on label at bounding box center [37, 261] width 12 height 9
radio input "true"
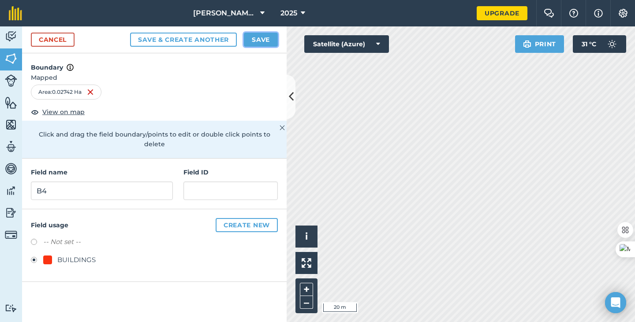
click at [266, 37] on button "Save" at bounding box center [261, 40] width 34 height 14
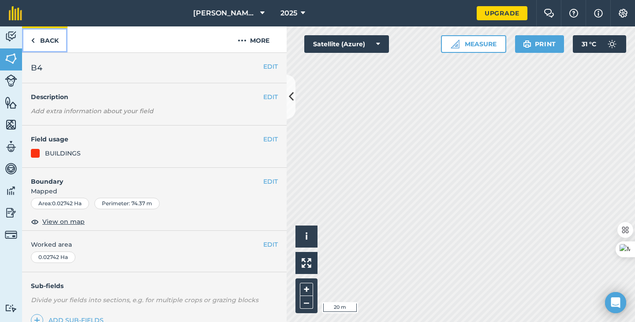
click at [39, 35] on link "Back" at bounding box center [44, 39] width 45 height 26
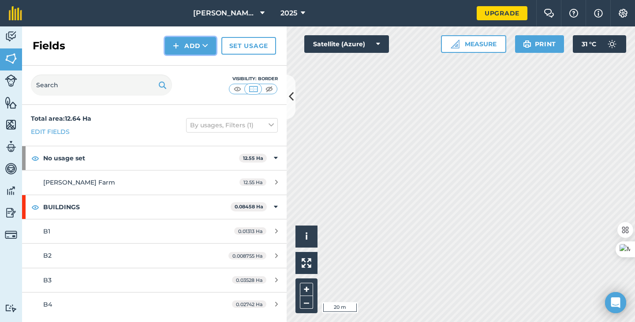
click at [194, 46] on button "Add" at bounding box center [190, 46] width 51 height 18
click at [198, 63] on link "Draw" at bounding box center [190, 65] width 49 height 19
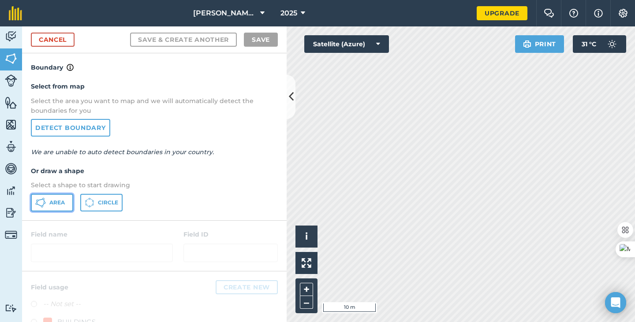
click at [59, 199] on span "Area" at bounding box center [56, 202] width 15 height 7
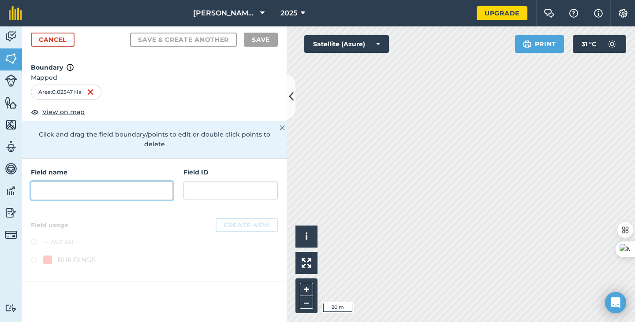
click at [101, 182] on input "text" at bounding box center [102, 191] width 142 height 19
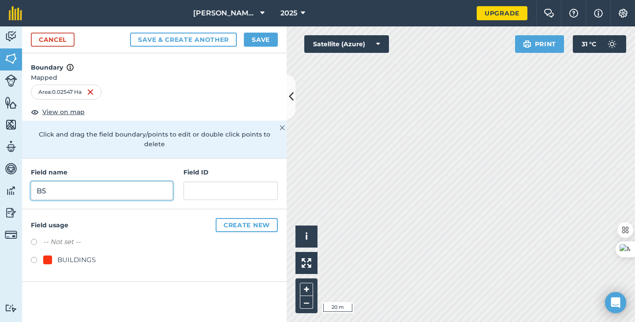
type input "B5"
click at [35, 257] on label at bounding box center [37, 261] width 12 height 9
radio input "true"
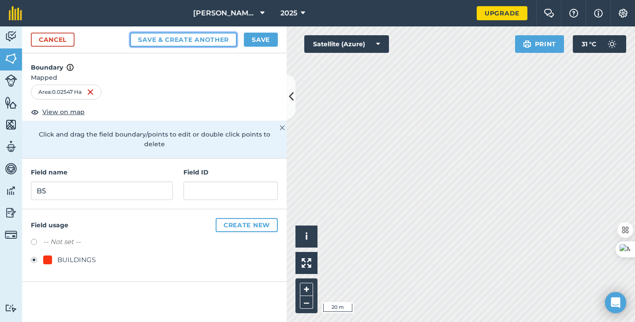
click at [188, 39] on button "Save & Create Another" at bounding box center [183, 40] width 107 height 14
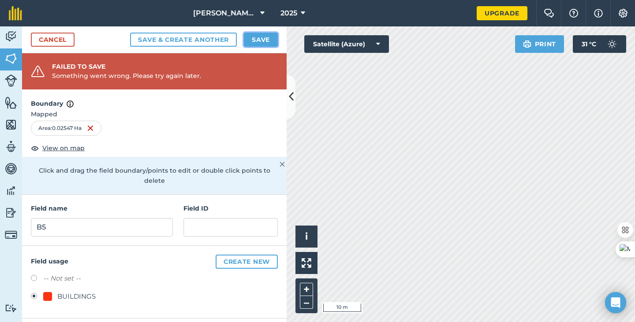
click at [262, 40] on button "Save" at bounding box center [261, 40] width 34 height 14
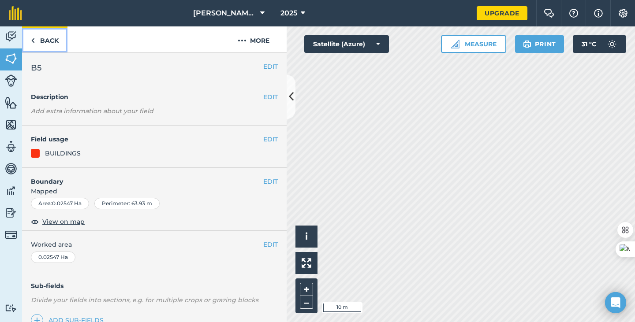
click at [41, 39] on link "Back" at bounding box center [44, 39] width 45 height 26
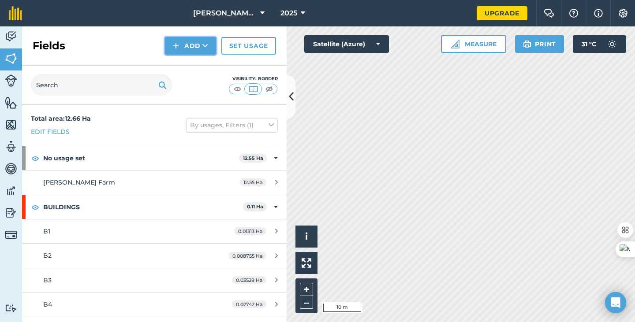
click at [188, 47] on button "Add" at bounding box center [190, 46] width 51 height 18
click at [194, 66] on link "Draw" at bounding box center [190, 65] width 49 height 19
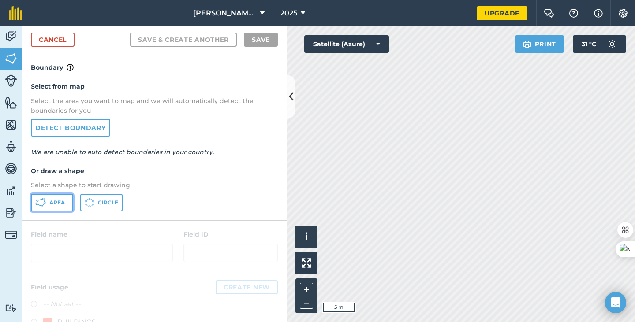
click at [44, 207] on icon at bounding box center [40, 203] width 11 height 11
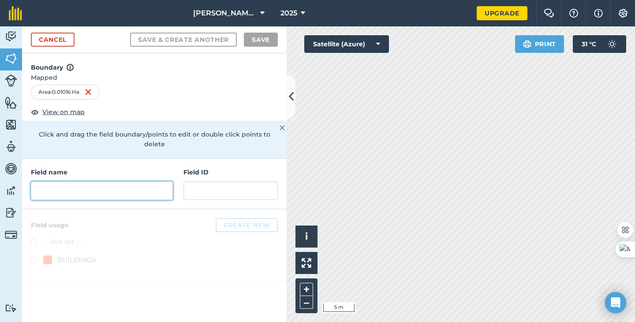
click at [131, 186] on input "text" at bounding box center [102, 191] width 142 height 19
click at [90, 182] on input "text" at bounding box center [102, 191] width 142 height 19
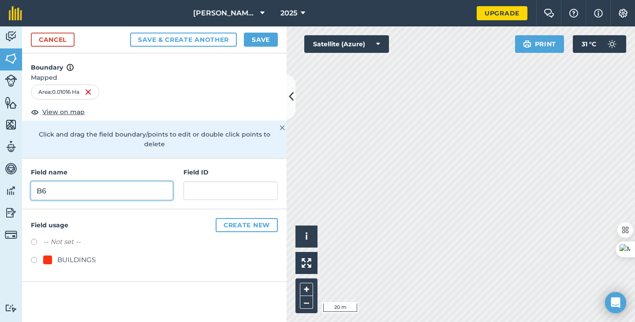
type input "B6"
click at [262, 39] on button "Save" at bounding box center [261, 40] width 34 height 14
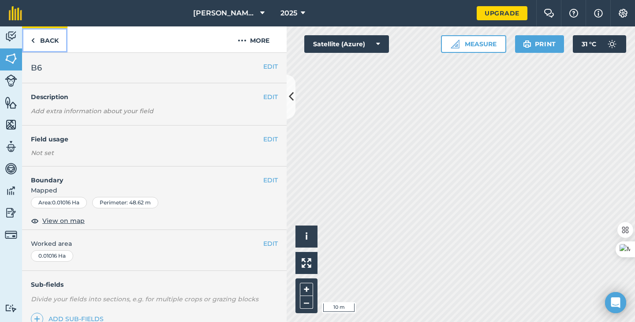
click at [41, 40] on link "Back" at bounding box center [44, 39] width 45 height 26
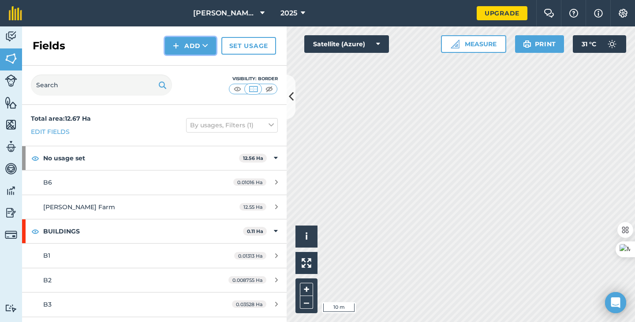
click at [198, 46] on button "Add" at bounding box center [190, 46] width 51 height 18
click at [190, 64] on link "Draw" at bounding box center [190, 65] width 49 height 19
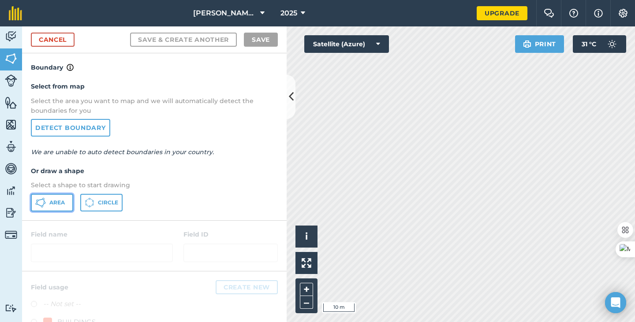
drag, startPoint x: 57, startPoint y: 202, endPoint x: 222, endPoint y: 213, distance: 165.3
click at [59, 202] on span "Area" at bounding box center [56, 202] width 15 height 7
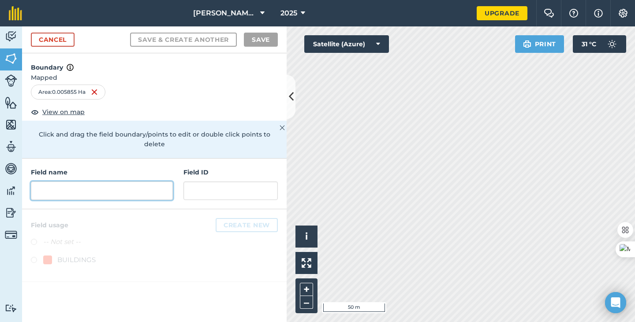
click at [120, 182] on input "text" at bounding box center [102, 191] width 142 height 19
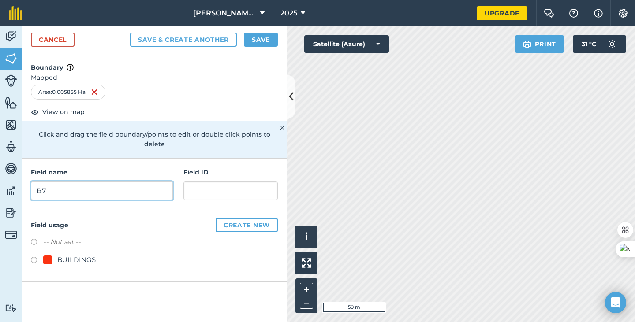
type input "B7"
click at [36, 257] on label at bounding box center [37, 261] width 12 height 9
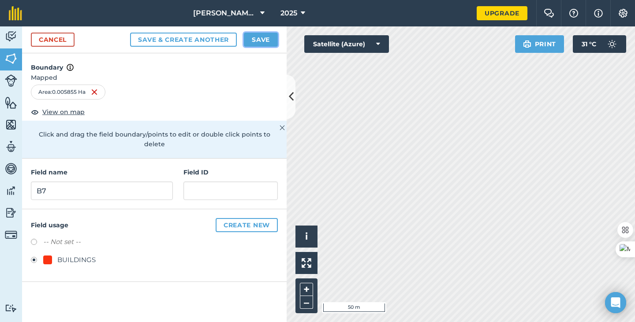
drag, startPoint x: 269, startPoint y: 38, endPoint x: 192, endPoint y: 49, distance: 77.9
click at [192, 49] on div "Cancel Save & Create Another Save" at bounding box center [154, 39] width 265 height 27
click at [199, 38] on button "Save & Create Another" at bounding box center [183, 40] width 107 height 14
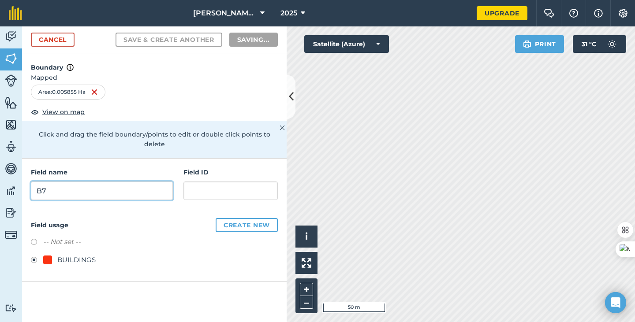
radio input "false"
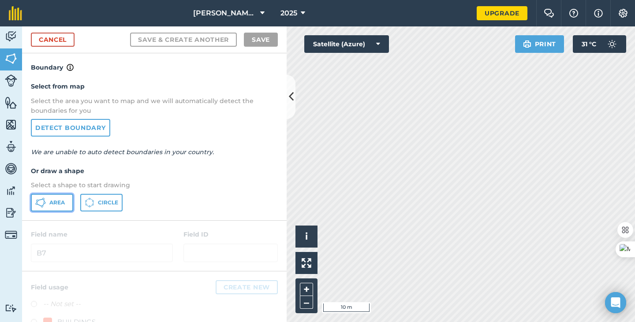
drag, startPoint x: 46, startPoint y: 203, endPoint x: 146, endPoint y: 202, distance: 99.2
click at [46, 203] on button "Area" at bounding box center [52, 203] width 42 height 18
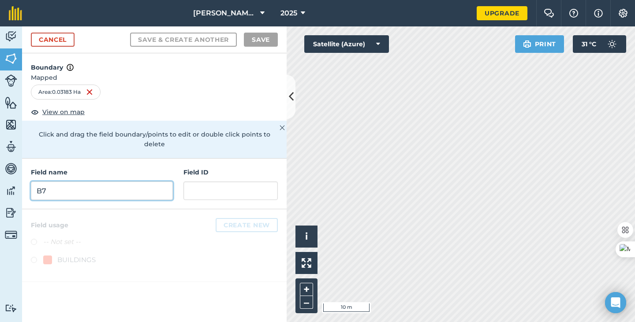
click at [128, 186] on input "B7" at bounding box center [102, 191] width 142 height 19
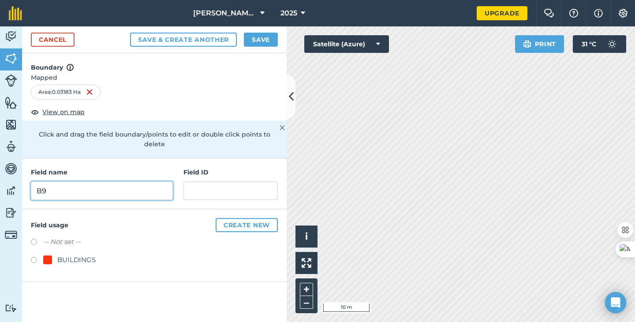
type input "B9"
click at [34, 257] on label at bounding box center [37, 261] width 12 height 9
radio input "true"
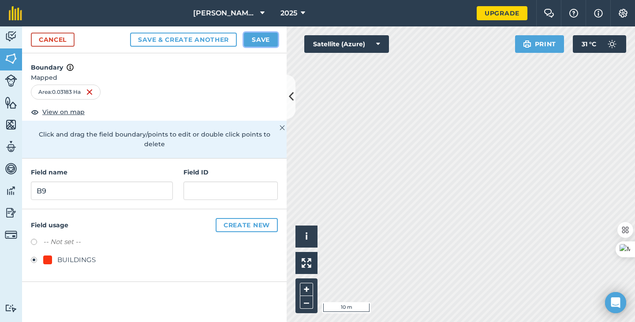
click at [257, 39] on button "Save" at bounding box center [261, 40] width 34 height 14
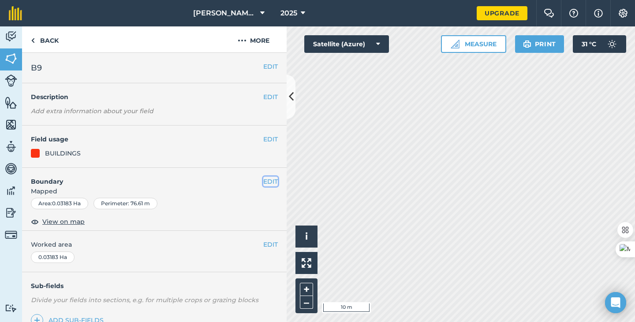
click at [263, 180] on button "EDIT" at bounding box center [270, 182] width 15 height 10
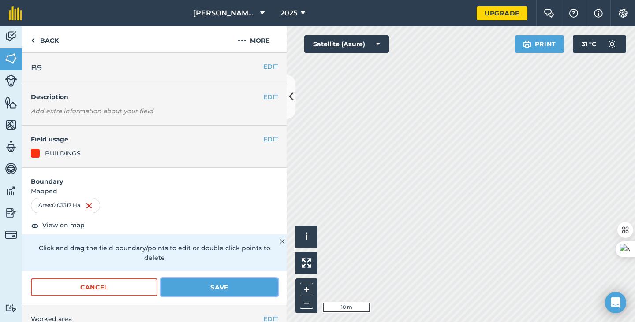
click at [210, 286] on button "Save" at bounding box center [219, 288] width 117 height 18
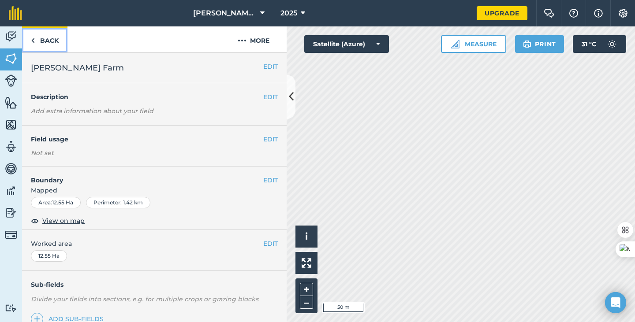
click at [39, 40] on link "Back" at bounding box center [44, 39] width 45 height 26
click at [33, 38] on img at bounding box center [33, 40] width 4 height 11
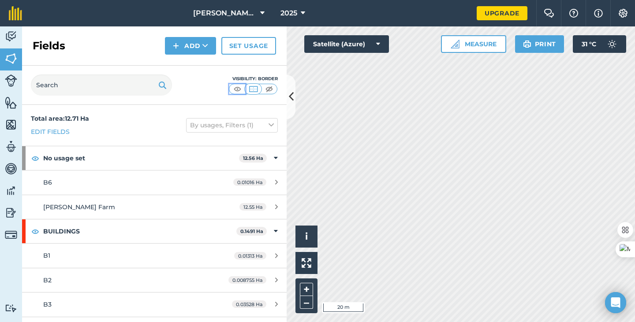
click at [238, 89] on img at bounding box center [237, 89] width 11 height 9
click at [289, 97] on icon at bounding box center [291, 96] width 5 height 15
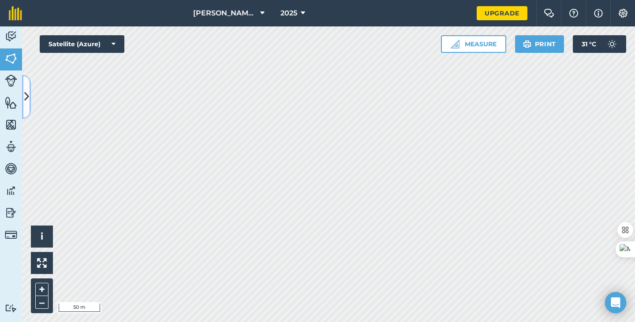
click at [25, 98] on icon at bounding box center [26, 96] width 5 height 15
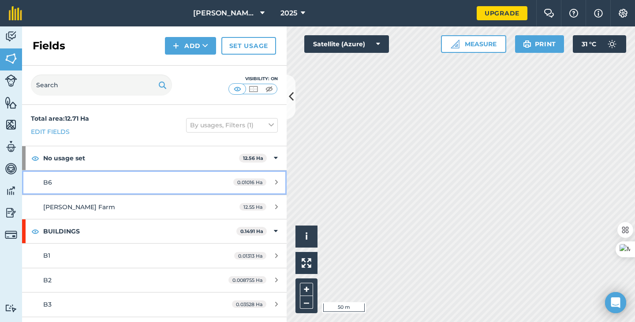
click at [254, 183] on span "0.01016 Ha" at bounding box center [249, 182] width 33 height 7
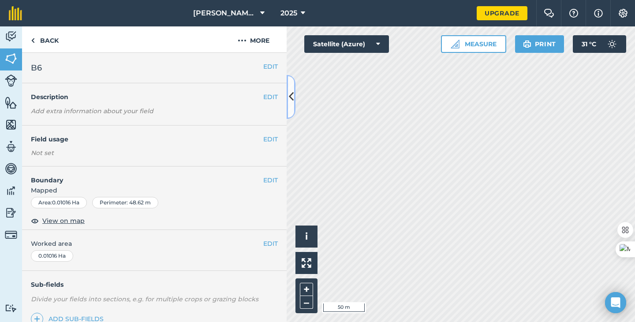
click at [293, 101] on icon at bounding box center [291, 96] width 5 height 15
